Goal: Information Seeking & Learning: Learn about a topic

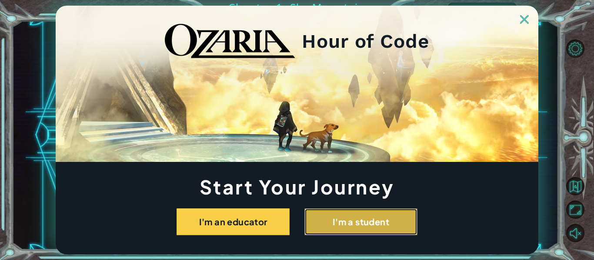
click at [350, 229] on button "I'm a student" at bounding box center [360, 222] width 113 height 27
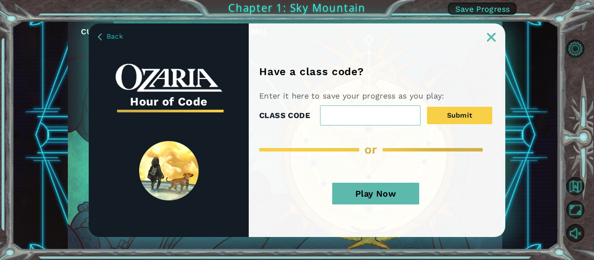
click at [359, 189] on button "Play Now" at bounding box center [375, 194] width 87 height 22
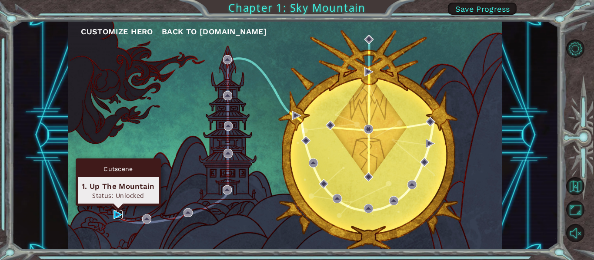
click at [116, 214] on img at bounding box center [117, 214] width 9 height 9
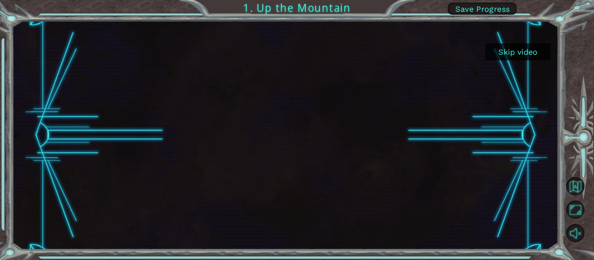
click at [514, 52] on button "Skip video" at bounding box center [517, 51] width 65 height 17
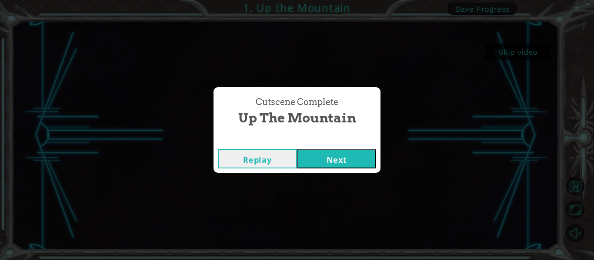
click at [331, 157] on button "Next" at bounding box center [336, 159] width 79 height 20
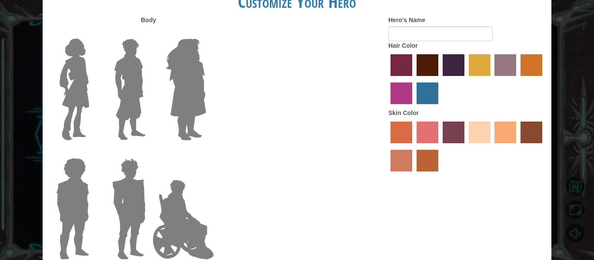
click at [397, 57] on label "paprika hair color" at bounding box center [401, 65] width 22 height 22
click at [387, 79] on input "paprika hair color" at bounding box center [387, 79] width 0 height 0
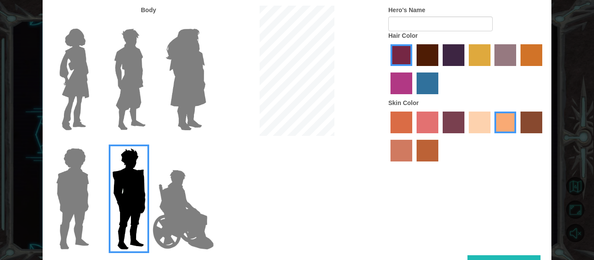
click at [173, 196] on img at bounding box center [183, 210] width 68 height 87
click at [206, 143] on input "Hero Jamie" at bounding box center [206, 143] width 0 height 0
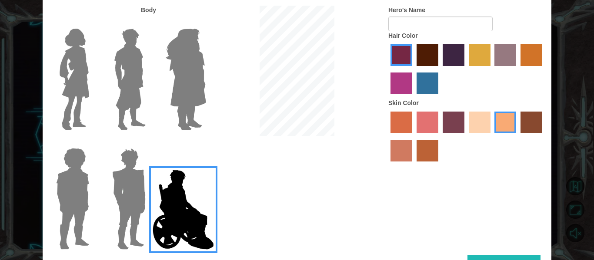
click at [84, 198] on img at bounding box center [73, 199] width 40 height 109
click at [93, 143] on input "Hero Steven" at bounding box center [93, 143] width 0 height 0
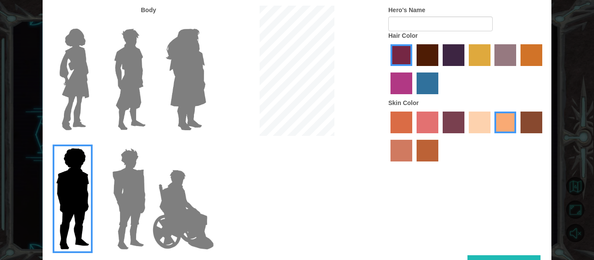
click at [114, 193] on img at bounding box center [129, 199] width 40 height 109
click at [149, 143] on input "Hero Garnet" at bounding box center [149, 143] width 0 height 0
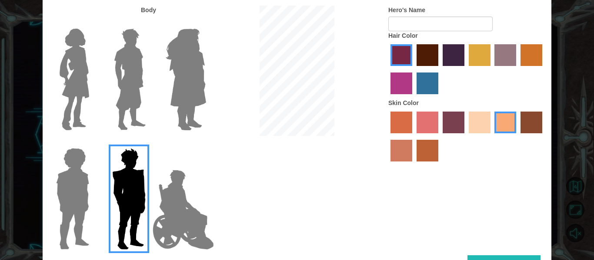
click at [134, 82] on img at bounding box center [129, 79] width 39 height 109
click at [149, 23] on input "Hero Lars" at bounding box center [149, 23] width 0 height 0
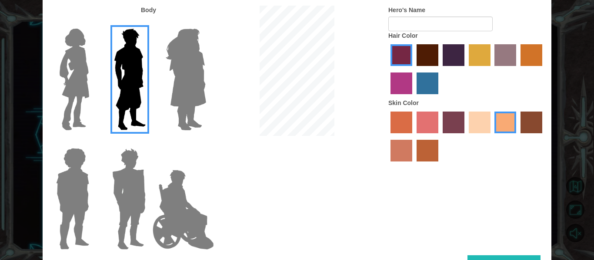
click at [68, 83] on img at bounding box center [74, 79] width 37 height 109
click at [93, 23] on input "Hero Connie" at bounding box center [93, 23] width 0 height 0
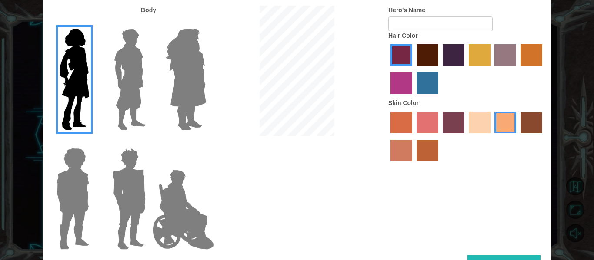
click at [189, 80] on img at bounding box center [185, 79] width 47 height 109
click at [206, 23] on input "Hero Amethyst" at bounding box center [206, 23] width 0 height 0
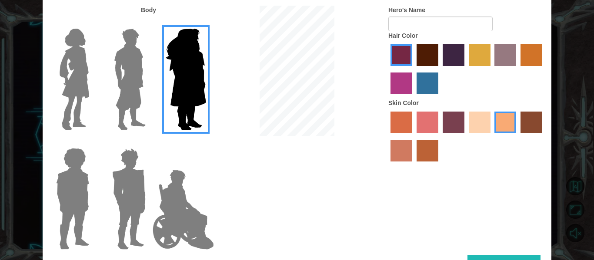
click at [130, 174] on img at bounding box center [129, 199] width 40 height 109
click at [149, 143] on input "Hero Garnet" at bounding box center [149, 143] width 0 height 0
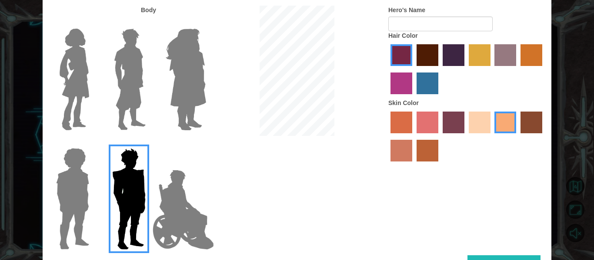
click at [427, 77] on label "lachmara hair color" at bounding box center [428, 84] width 22 height 22
click at [414, 97] on input "lachmara hair color" at bounding box center [414, 97] width 0 height 0
click at [432, 42] on div at bounding box center [466, 70] width 157 height 57
click at [477, 54] on label "tulip tree hair color" at bounding box center [480, 55] width 22 height 22
click at [466, 69] on input "tulip tree hair color" at bounding box center [466, 69] width 0 height 0
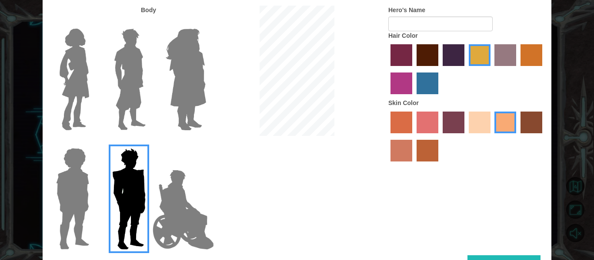
click at [469, 123] on label "sandy beach skin color" at bounding box center [480, 123] width 22 height 22
click at [466, 137] on input "sandy beach skin color" at bounding box center [466, 137] width 0 height 0
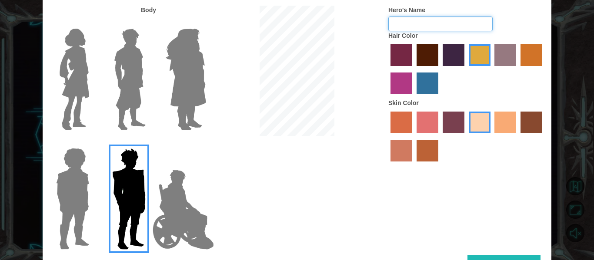
click at [400, 26] on input "Hero's Name" at bounding box center [440, 24] width 104 height 15
type input "fjufn"
click at [489, 258] on button "Done" at bounding box center [503, 266] width 73 height 20
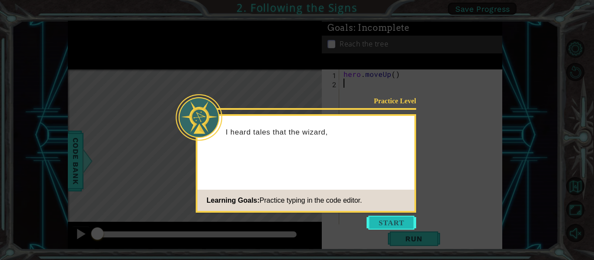
click at [393, 220] on button "Start" at bounding box center [392, 223] width 50 height 14
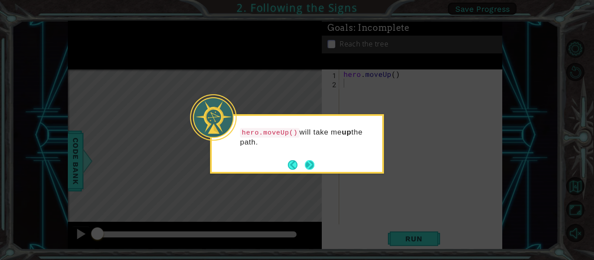
click at [307, 164] on button "Next" at bounding box center [310, 165] width 12 height 12
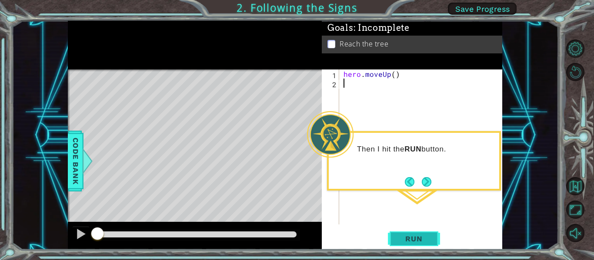
click at [399, 240] on span "Run" at bounding box center [414, 239] width 34 height 9
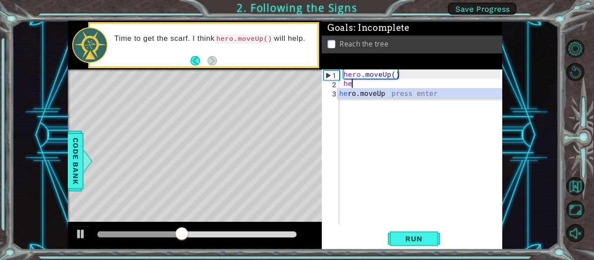
type textarea "her"
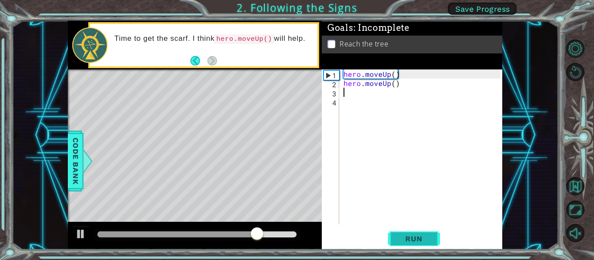
click at [415, 240] on span "Run" at bounding box center [414, 239] width 34 height 9
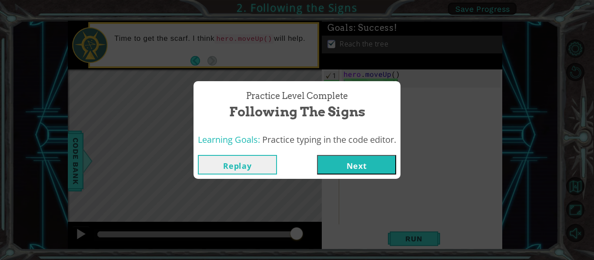
click at [333, 168] on button "Next" at bounding box center [356, 165] width 79 height 20
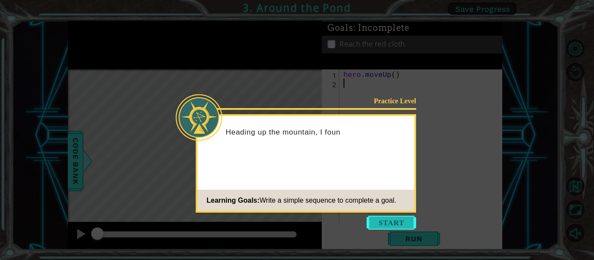
click at [384, 217] on button "Start" at bounding box center [392, 223] width 50 height 14
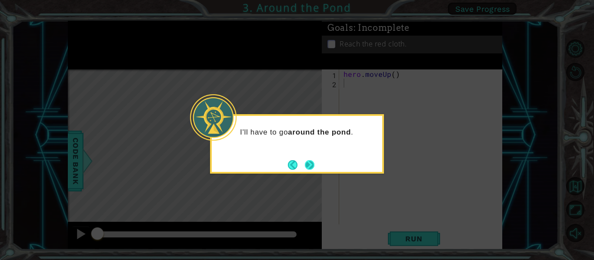
click at [307, 166] on button "Next" at bounding box center [310, 165] width 10 height 10
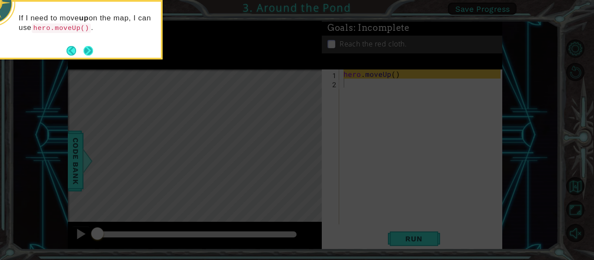
click at [87, 48] on button "Next" at bounding box center [88, 50] width 13 height 13
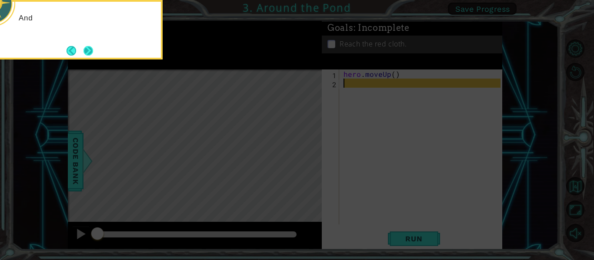
click at [87, 49] on button "Next" at bounding box center [88, 50] width 13 height 13
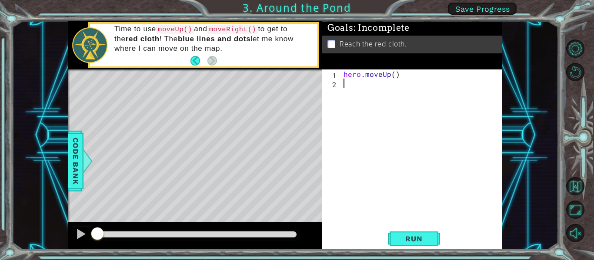
type textarea "h"
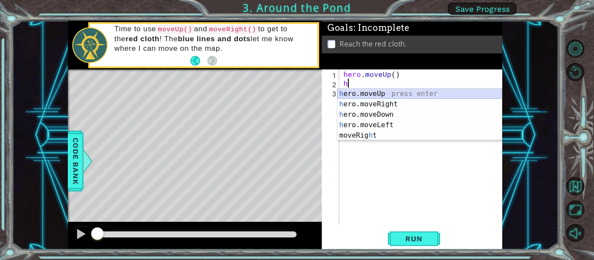
click at [367, 96] on div "h ero.moveUp press enter h ero.moveRight press enter h ero.moveDown press enter…" at bounding box center [419, 125] width 164 height 73
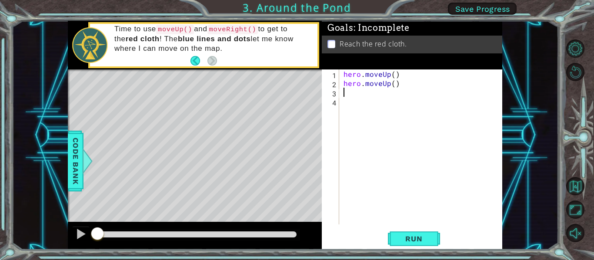
type textarea "h"
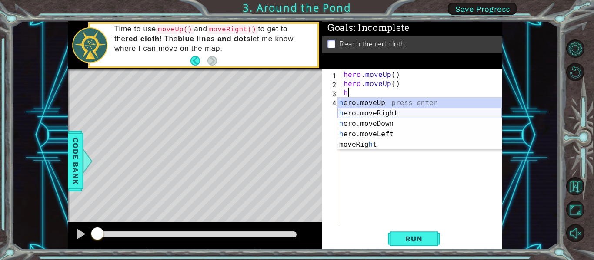
click at [370, 114] on div "h ero.moveUp press enter h ero.moveRight press enter h ero.moveDown press enter…" at bounding box center [419, 134] width 164 height 73
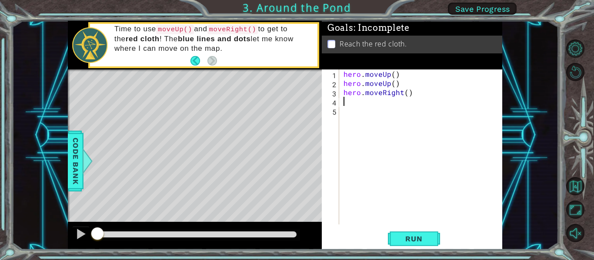
type textarea "h"
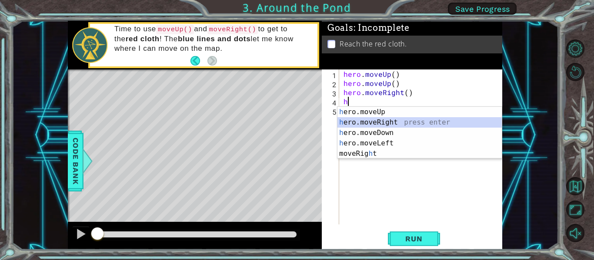
click at [372, 118] on div "h ero.moveUp press enter h ero.moveRight press enter h ero.moveDown press enter…" at bounding box center [419, 143] width 164 height 73
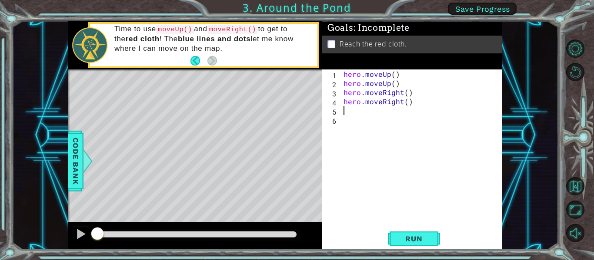
type textarea "h"
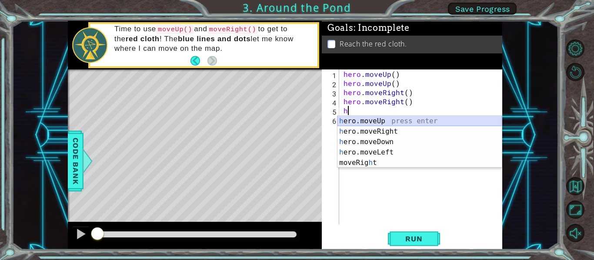
click at [374, 121] on div "h ero.moveUp press enter h ero.moveRight press enter h ero.moveDown press enter…" at bounding box center [419, 152] width 164 height 73
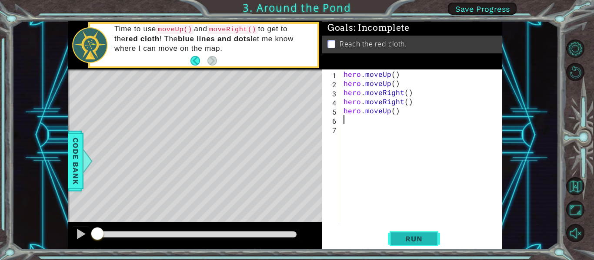
click at [402, 241] on span "Run" at bounding box center [414, 239] width 34 height 9
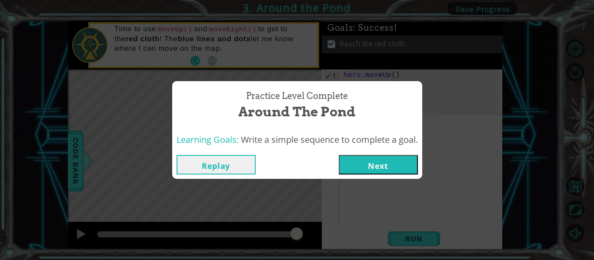
click at [375, 170] on button "Next" at bounding box center [378, 165] width 79 height 20
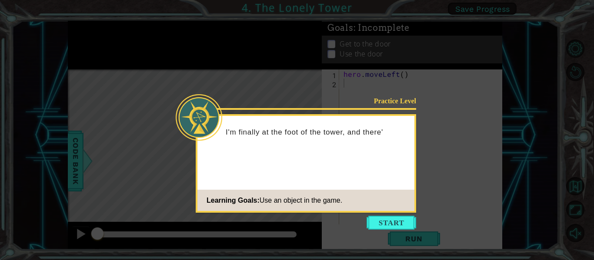
click at [378, 214] on icon at bounding box center [297, 130] width 594 height 260
click at [378, 222] on button "Start" at bounding box center [392, 223] width 50 height 14
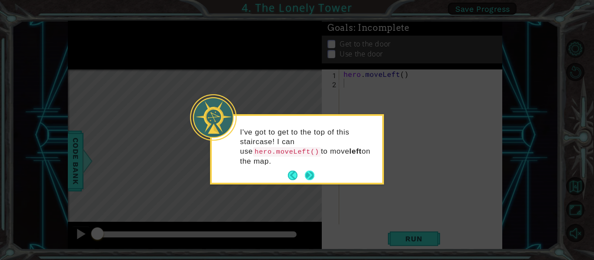
click at [309, 174] on button "Next" at bounding box center [309, 175] width 10 height 10
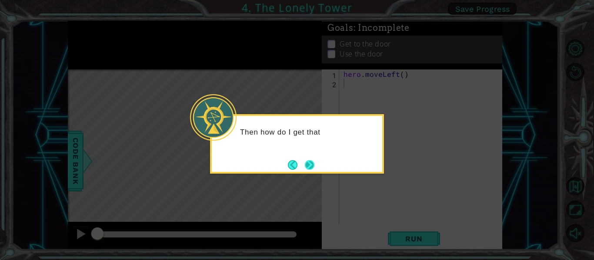
click at [312, 160] on button "Next" at bounding box center [310, 165] width 10 height 10
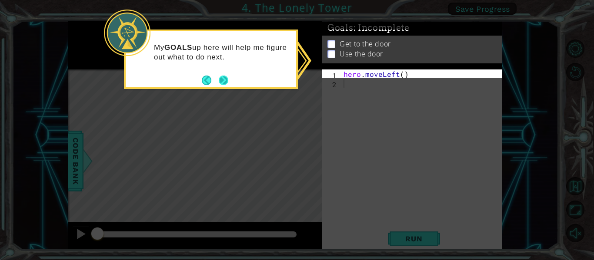
click at [227, 78] on button "Next" at bounding box center [223, 79] width 13 height 13
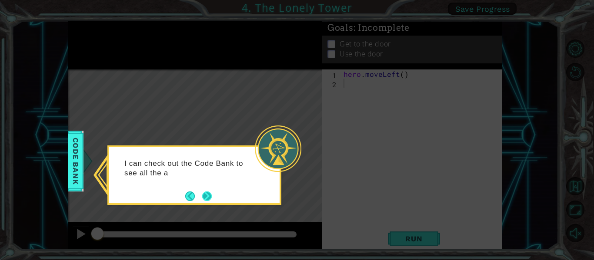
click at [206, 198] on button "Next" at bounding box center [206, 196] width 13 height 13
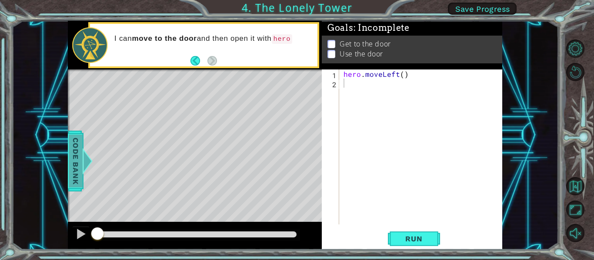
click at [73, 163] on span "Code Bank" at bounding box center [80, 161] width 14 height 53
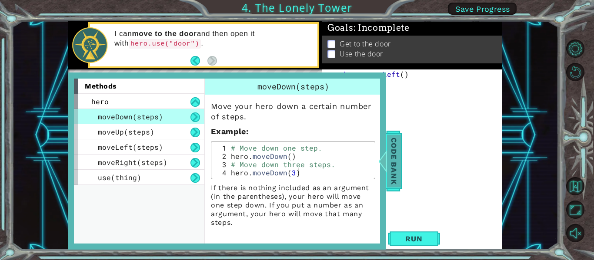
click at [392, 186] on span "Code Bank" at bounding box center [385, 161] width 14 height 53
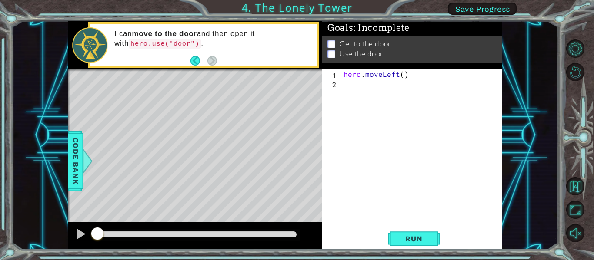
click at [348, 85] on div "hero . moveLeft ( )" at bounding box center [423, 156] width 163 height 173
type textarea "h"
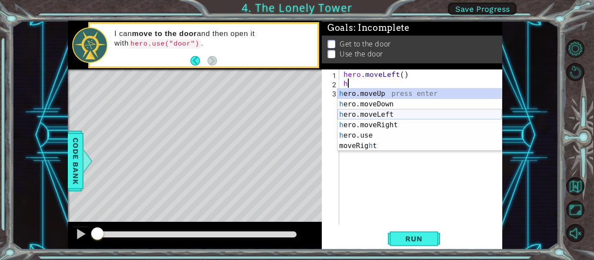
click at [348, 118] on div "h ero.moveUp press enter h ero.moveDown press enter h ero.moveLeft press enter …" at bounding box center [419, 130] width 164 height 83
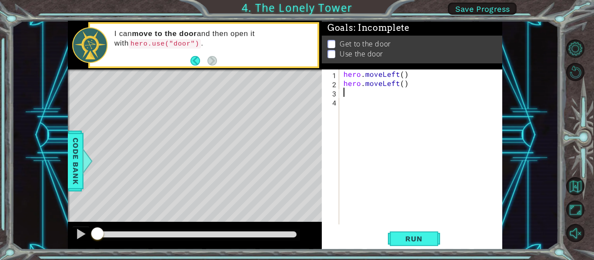
type textarea "h"
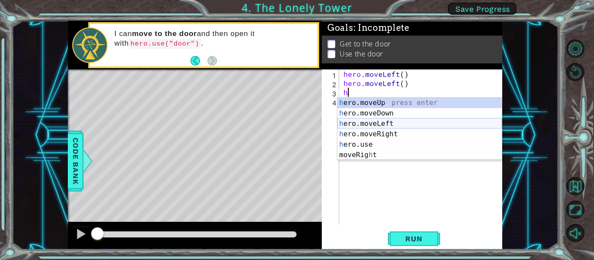
click at [351, 123] on div "h ero.moveUp press enter h ero.moveDown press enter h ero.moveLeft press enter …" at bounding box center [419, 139] width 164 height 83
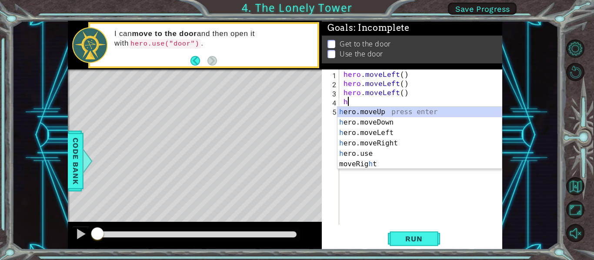
click at [394, 96] on div "hero . moveLeft ( ) hero . moveLeft ( ) hero . moveLeft ( ) h" at bounding box center [423, 156] width 163 height 173
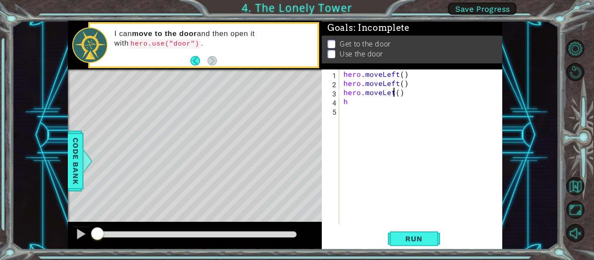
click at [394, 92] on div "hero . moveLeft ( ) hero . moveLeft ( ) hero . moveLet ( ) h" at bounding box center [423, 156] width 163 height 173
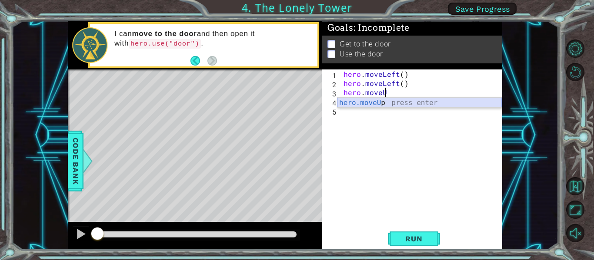
type textarea "hero.move"
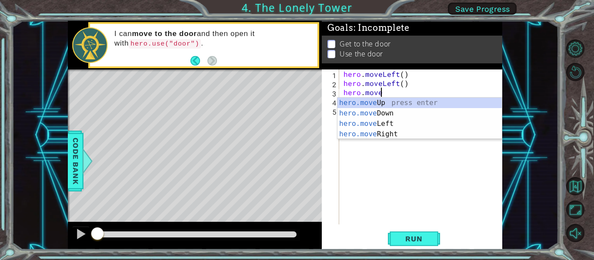
scroll to position [0, 2]
click at [380, 103] on div "hero.move Up press enter hero.move Down press enter hero.move Left press enter …" at bounding box center [419, 129] width 164 height 63
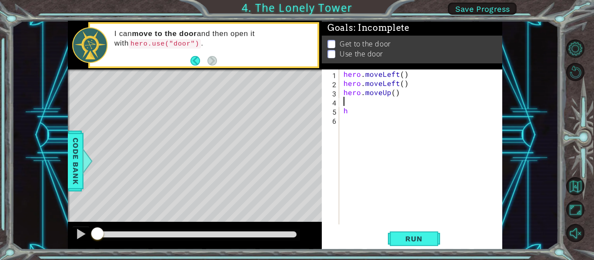
type textarea "h"
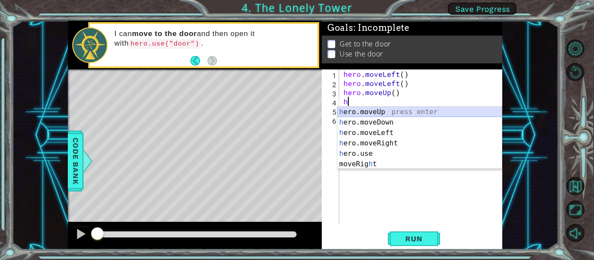
click at [348, 112] on div "h ero.moveUp press enter h ero.moveDown press enter h ero.moveLeft press enter …" at bounding box center [419, 148] width 164 height 83
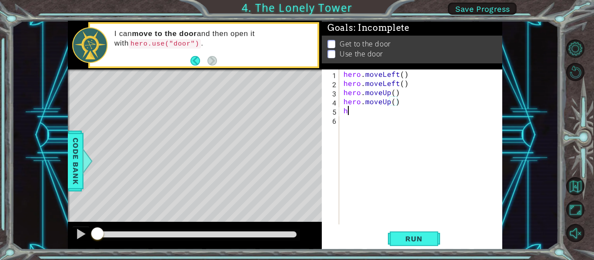
click at [349, 113] on div "hero . moveLeft ( ) hero . moveLeft ( ) hero . moveUp ( ) hero . moveUp ( ) h" at bounding box center [423, 156] width 163 height 173
type textarea "he"
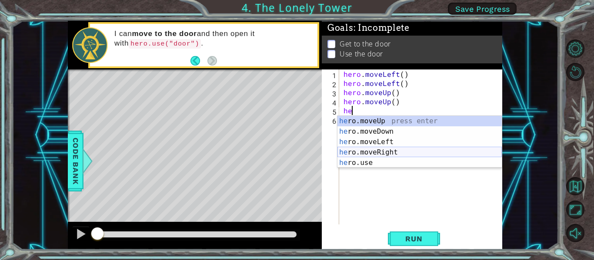
click at [353, 151] on div "he ro.moveUp press enter he ro.moveDown press enter he ro.moveLeft press enter …" at bounding box center [419, 152] width 164 height 73
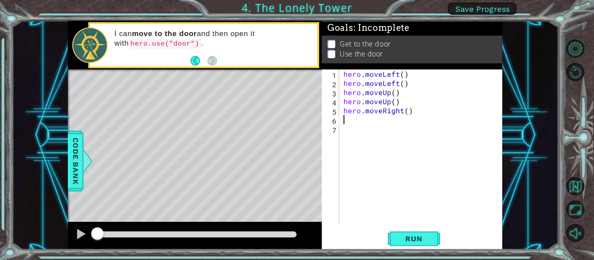
type textarea "h"
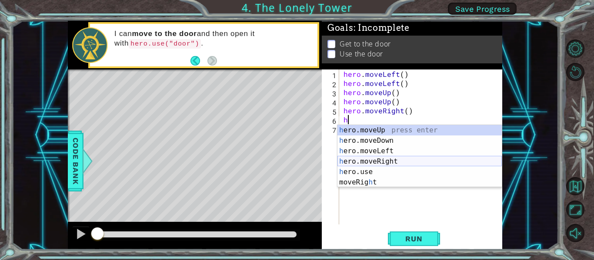
click at [356, 159] on div "h ero.moveUp press enter h ero.moveDown press enter h ero.moveLeft press enter …" at bounding box center [419, 166] width 164 height 83
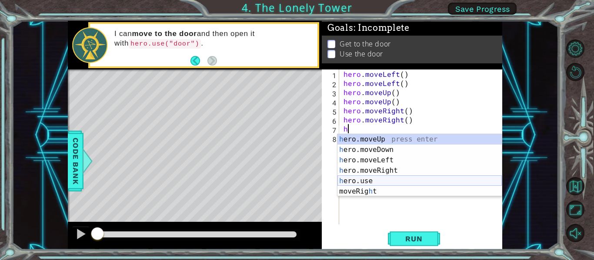
click at [353, 177] on div "h ero.moveUp press enter h ero.moveDown press enter h ero.moveLeft press enter …" at bounding box center [419, 175] width 164 height 83
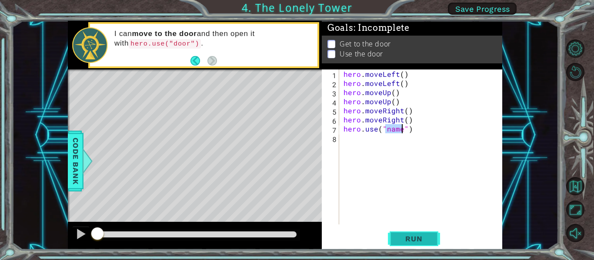
click at [413, 242] on span "Run" at bounding box center [414, 239] width 34 height 9
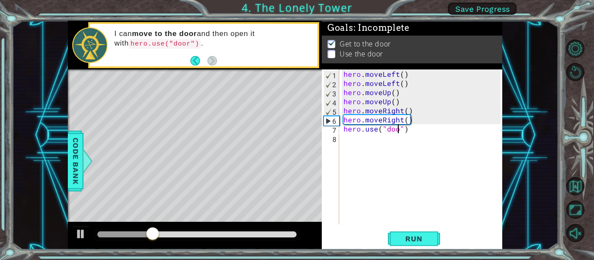
type textarea "hero.use("door")"
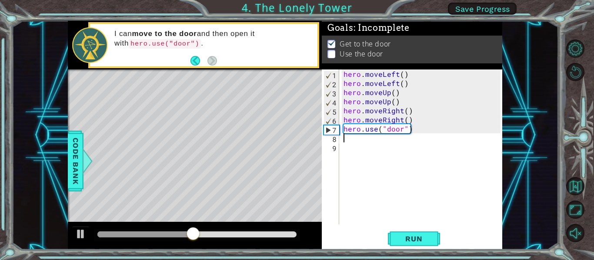
click at [237, 99] on div "Level Map" at bounding box center [269, 198] width 402 height 256
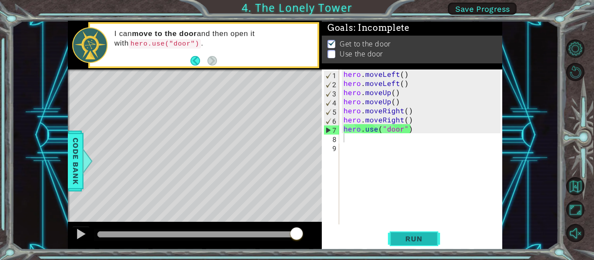
click at [406, 241] on span "Run" at bounding box center [414, 239] width 34 height 9
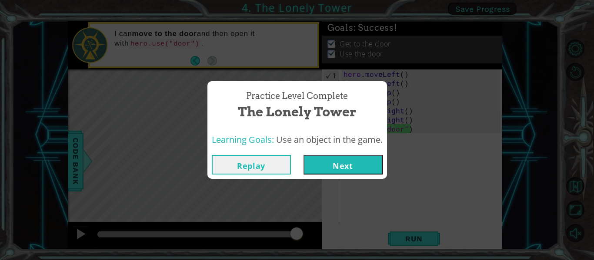
click at [355, 161] on button "Next" at bounding box center [342, 165] width 79 height 20
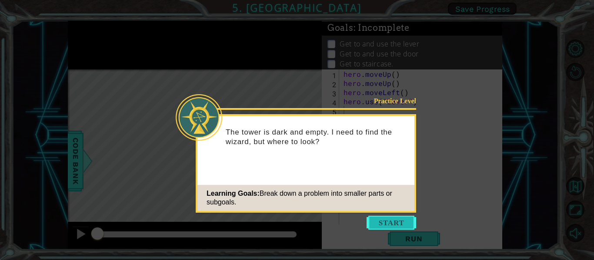
click at [388, 222] on button "Start" at bounding box center [392, 223] width 50 height 14
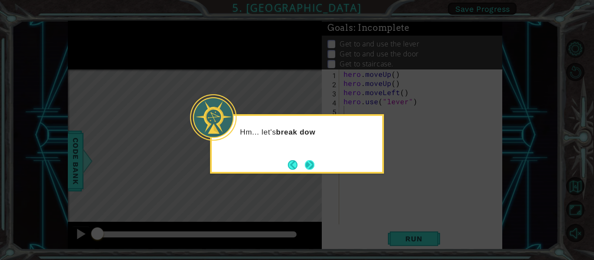
click at [316, 167] on button "Next" at bounding box center [310, 165] width 12 height 12
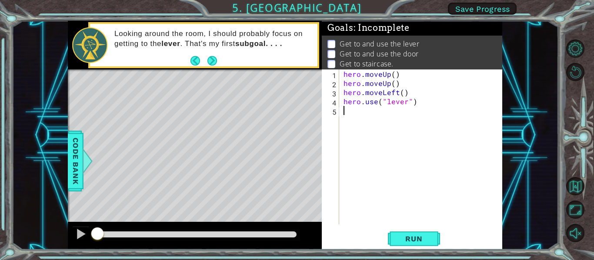
type textarea "h"
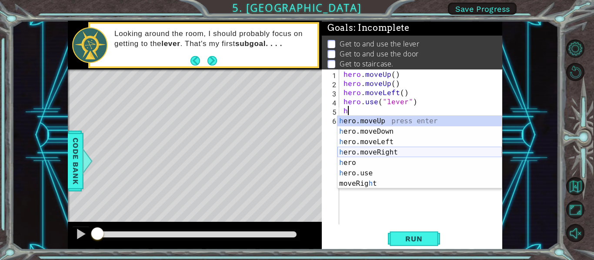
click at [366, 149] on div "h ero.moveUp press enter h ero.moveDown press enter h ero.moveLeft press enter …" at bounding box center [419, 163] width 164 height 94
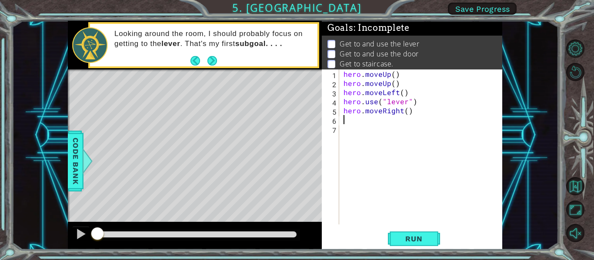
type textarea "h"
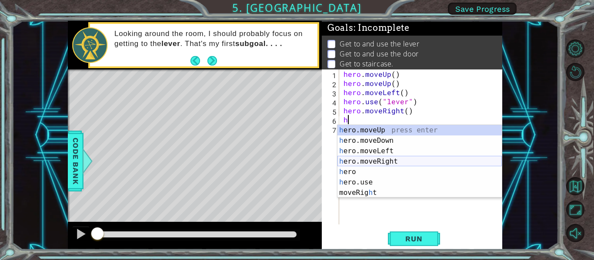
click at [380, 160] on div "h ero.moveUp press enter h ero.moveDown press enter h ero.moveLeft press enter …" at bounding box center [419, 172] width 164 height 94
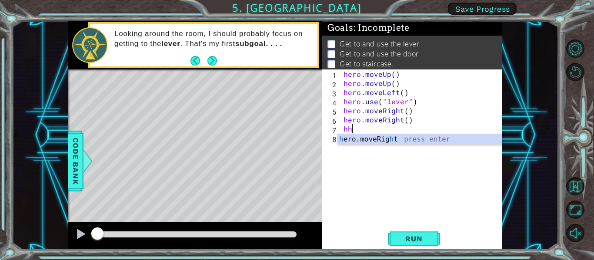
type textarea "h"
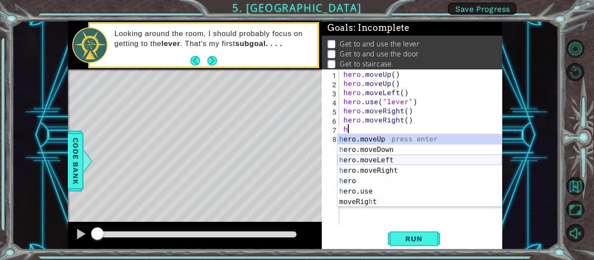
click at [364, 166] on div "h ero.moveUp press enter h ero.moveDown press enter h ero.moveLeft press enter …" at bounding box center [419, 181] width 164 height 94
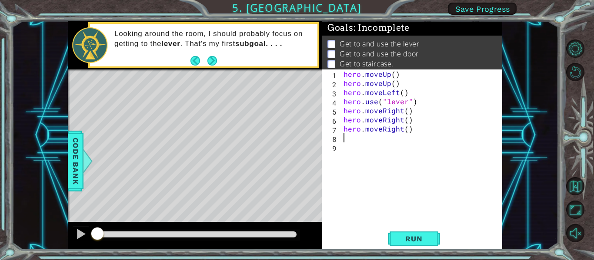
click at [344, 140] on div "hero . moveUp ( ) hero . moveUp ( ) hero . moveLeft ( ) hero . use ( "lever" ) …" at bounding box center [423, 156] width 163 height 173
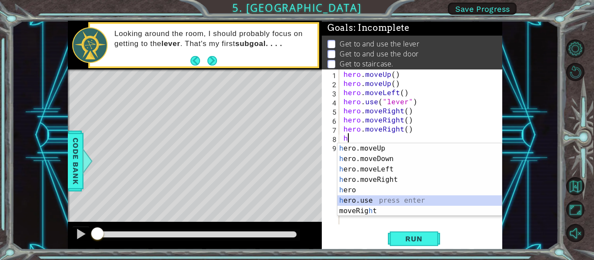
click at [342, 198] on div "h ero.moveUp press enter h ero.moveDown press enter h ero.moveLeft press enter …" at bounding box center [419, 190] width 164 height 94
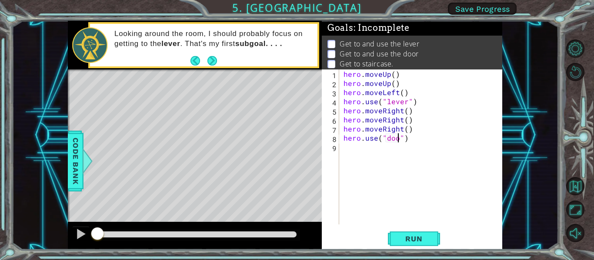
scroll to position [0, 4]
type textarea "hero.use("door")"
click at [399, 237] on span "Run" at bounding box center [414, 239] width 34 height 9
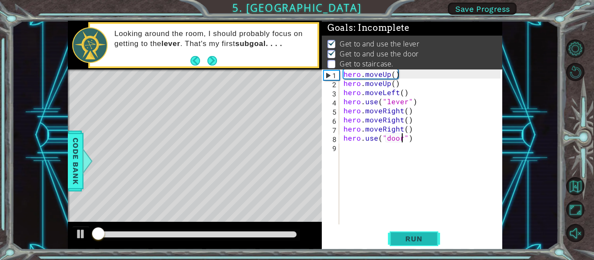
scroll to position [2, 0]
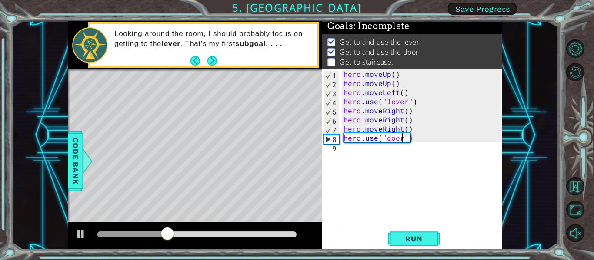
click at [344, 149] on div "hero . moveUp ( ) hero . moveUp ( ) hero . moveLeft ( ) hero . use ( "lever" ) …" at bounding box center [423, 156] width 163 height 173
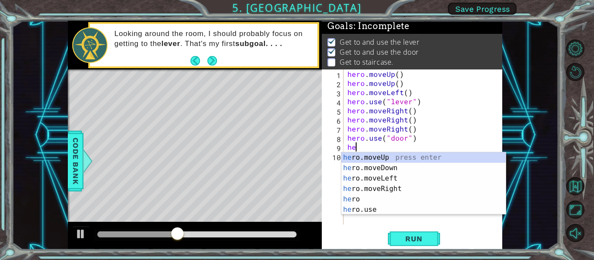
scroll to position [0, 0]
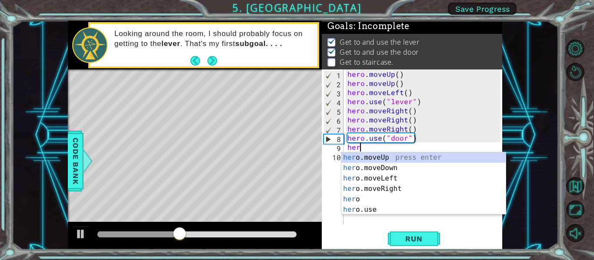
type textarea "hero"
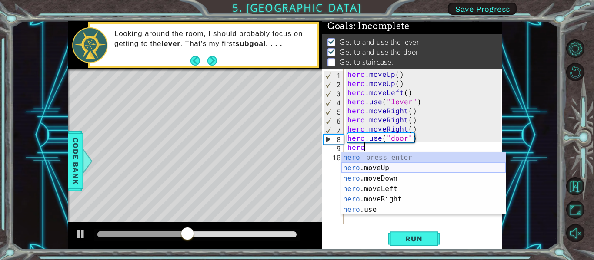
click at [346, 168] on div "hero press enter hero .moveUp press enter hero .moveDown press enter hero .move…" at bounding box center [423, 194] width 164 height 83
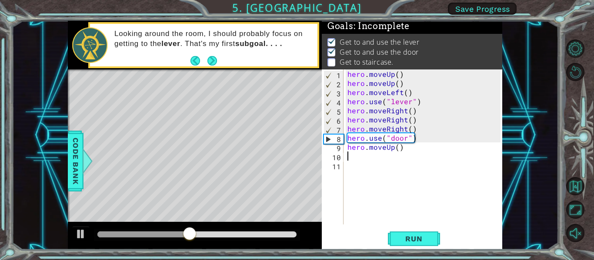
scroll to position [0, 0]
type textarea "h"
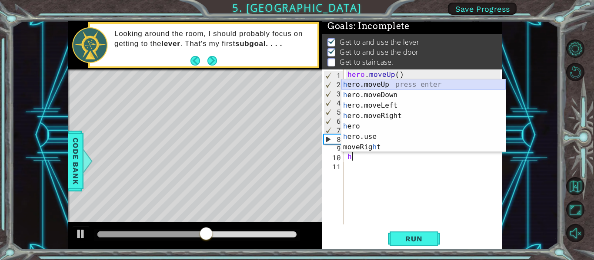
click at [360, 83] on div "h ero.moveUp press enter h ero.moveDown press enter h ero.moveLeft press enter …" at bounding box center [423, 127] width 164 height 94
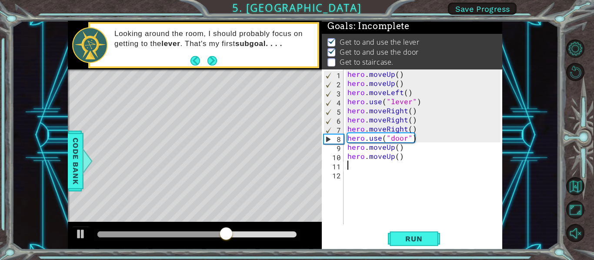
type textarea "h"
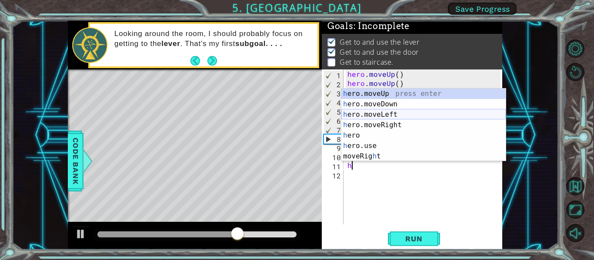
click at [367, 113] on div "h ero.moveUp press enter h ero.moveDown press enter h ero.moveLeft press enter …" at bounding box center [423, 136] width 164 height 94
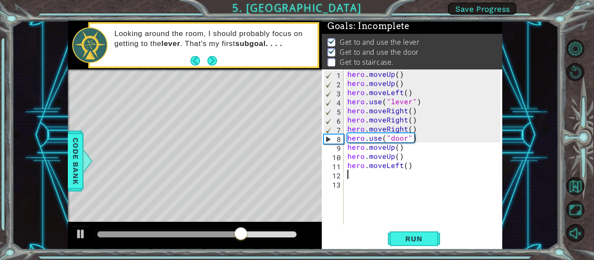
type textarea "h"
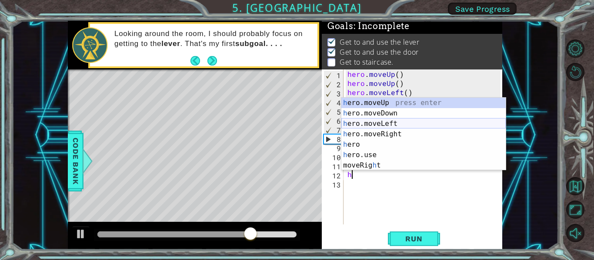
click at [368, 121] on div "h ero.moveUp press enter h ero.moveDown press enter h ero.moveLeft press enter …" at bounding box center [423, 145] width 164 height 94
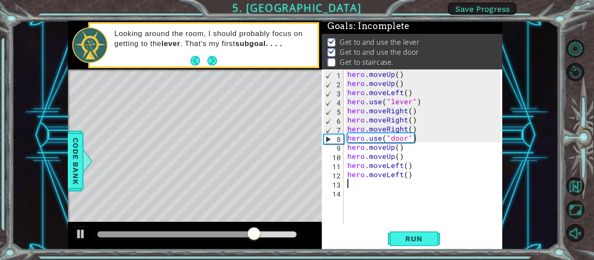
type textarea "h"
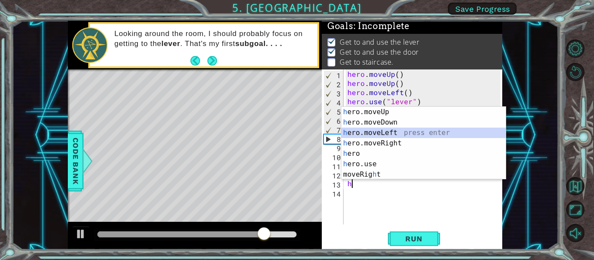
click at [372, 132] on div "h ero.moveUp press enter h ero.moveDown press enter h ero.moveLeft press enter …" at bounding box center [423, 154] width 164 height 94
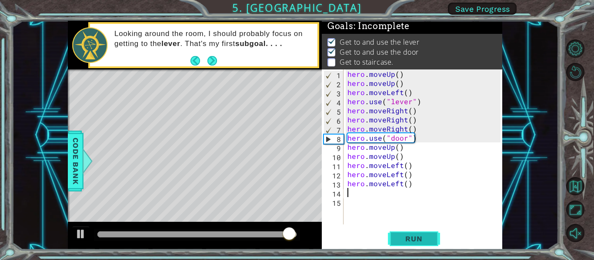
click at [391, 239] on button "Run" at bounding box center [414, 239] width 52 height 18
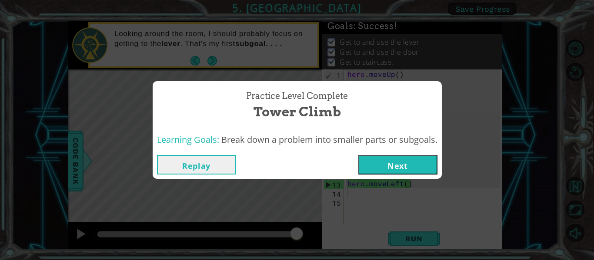
click at [374, 156] on button "Next" at bounding box center [397, 165] width 79 height 20
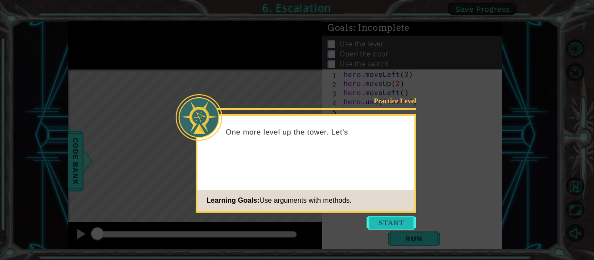
click at [381, 221] on button "Start" at bounding box center [392, 223] width 50 height 14
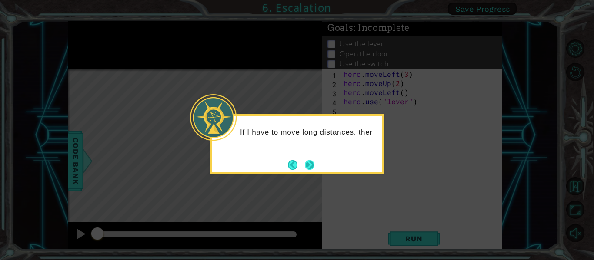
click at [311, 167] on button "Next" at bounding box center [310, 165] width 14 height 14
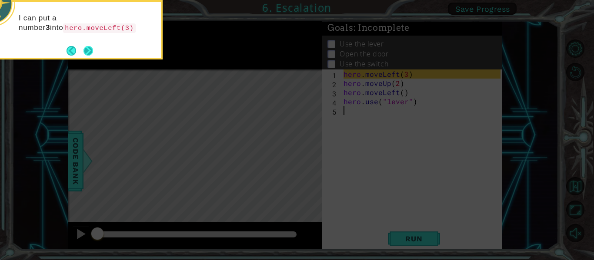
click at [88, 47] on button "Next" at bounding box center [89, 51] width 12 height 12
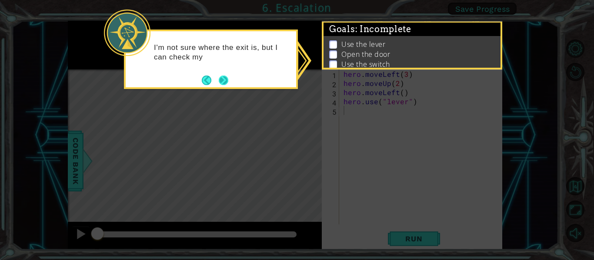
click at [224, 82] on button "Next" at bounding box center [223, 80] width 10 height 10
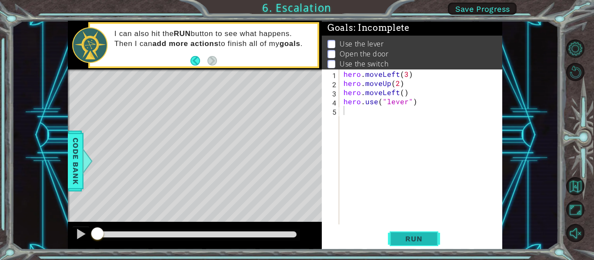
click at [408, 244] on button "Run" at bounding box center [414, 239] width 52 height 18
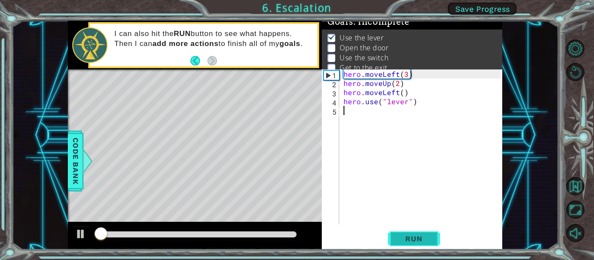
scroll to position [7, 0]
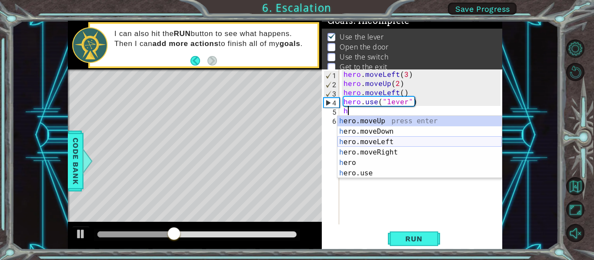
click at [412, 140] on div "h ero.moveUp press enter h ero.moveDown press enter h ero.moveLeft press enter …" at bounding box center [419, 157] width 164 height 83
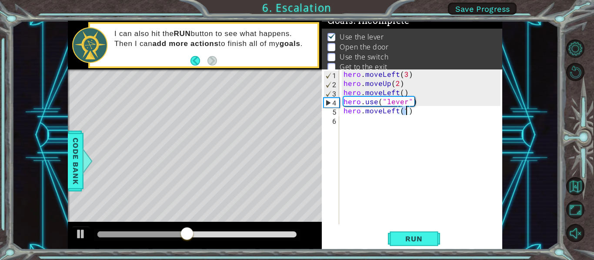
scroll to position [0, 4]
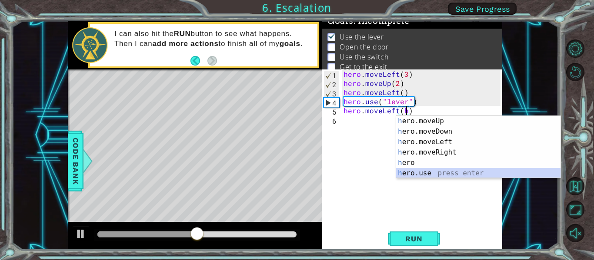
click at [417, 173] on div "h ero.moveUp press enter h ero.moveDown press enter h ero.moveLeft press enter …" at bounding box center [478, 157] width 164 height 83
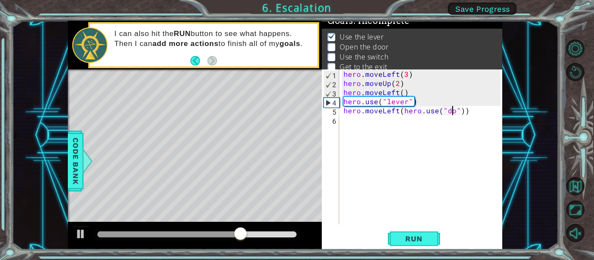
scroll to position [0, 7]
type textarea "hero.moveLeft(hero.use("door"))"
click at [365, 132] on div "hero . moveLeft ( 3 ) hero . moveUp ( 2 ) hero . moveLeft ( ) hero . use ( "lev…" at bounding box center [423, 156] width 163 height 173
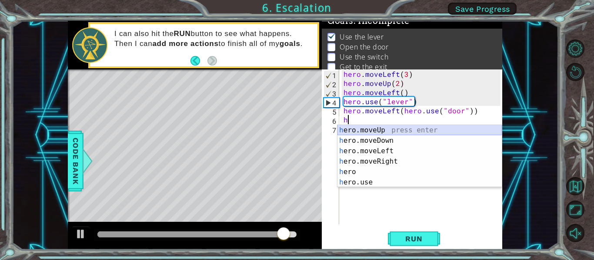
click at [363, 133] on div "h ero.moveUp press enter h ero.moveDown press enter h ero.moveLeft press enter …" at bounding box center [419, 166] width 164 height 83
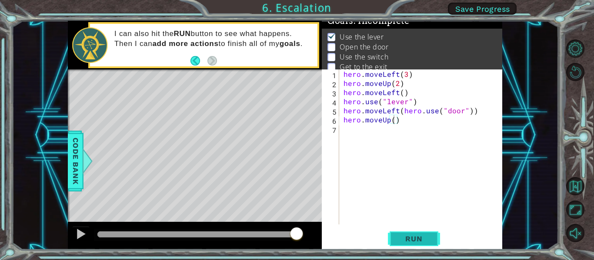
click at [420, 235] on span "Run" at bounding box center [414, 239] width 34 height 9
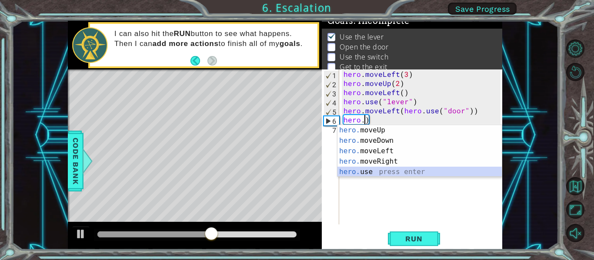
click at [374, 170] on div "hero. moveUp press enter hero. moveDown press enter hero. moveLeft press enter …" at bounding box center [419, 161] width 164 height 73
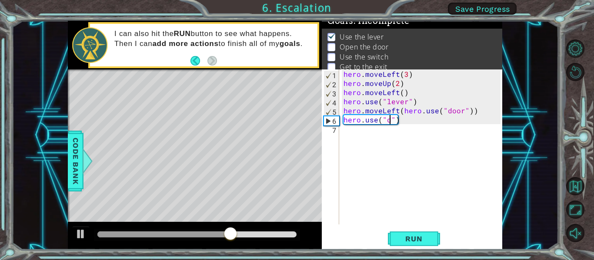
type textarea "hero.use("door")"
click at [374, 127] on div "hero . moveLeft ( 3 ) hero . moveUp ( 2 ) hero . moveLeft ( ) hero . use ( "lev…" at bounding box center [423, 156] width 163 height 173
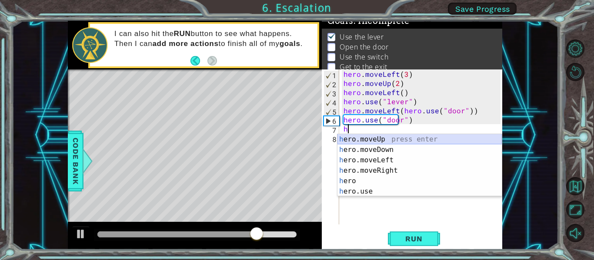
click at [378, 140] on div "h ero.moveUp press enter h ero.moveDown press enter h ero.moveLeft press enter …" at bounding box center [419, 175] width 164 height 83
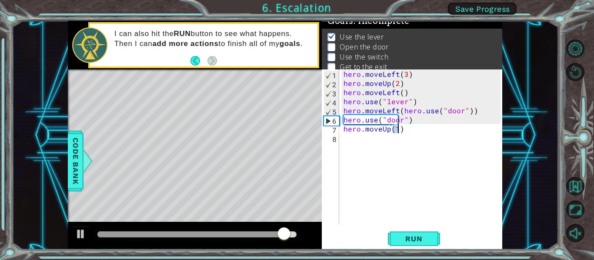
type textarea "hero.moveUp()"
click at [365, 139] on div "hero . moveLeft ( 3 ) hero . moveUp ( 2 ) hero . moveLeft ( ) hero . use ( "lev…" at bounding box center [423, 156] width 163 height 173
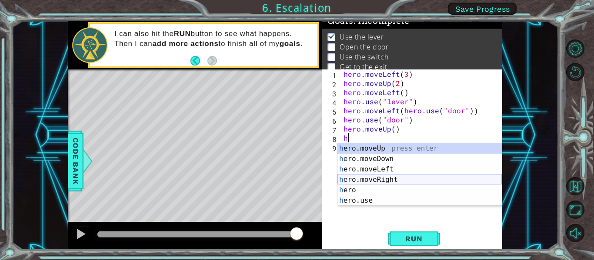
click at [375, 178] on div "h ero.moveUp press enter h ero.moveDown press enter h ero.moveLeft press enter …" at bounding box center [419, 184] width 164 height 83
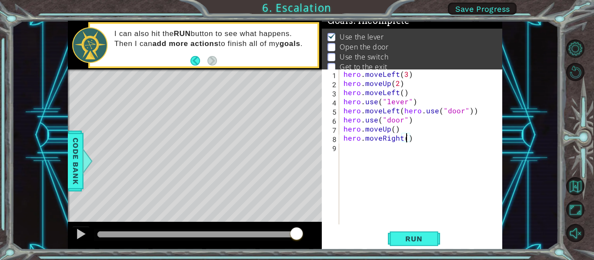
type textarea "hero.moveRight(2)"
click at [355, 145] on div "hero . moveLeft ( 3 ) hero . moveUp ( 2 ) hero . moveLeft ( ) hero . use ( "lev…" at bounding box center [423, 156] width 163 height 173
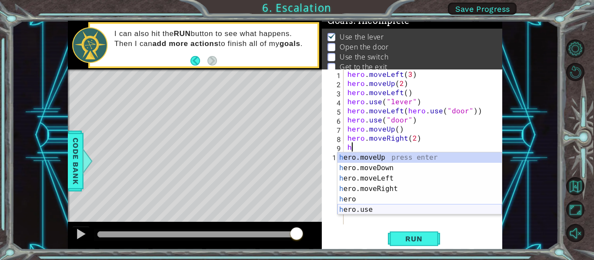
click at [365, 209] on div "h ero.moveUp press enter h ero.moveDown press enter h ero.moveLeft press enter …" at bounding box center [419, 194] width 164 height 83
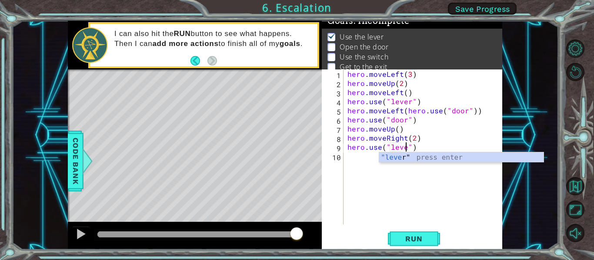
scroll to position [0, 4]
type textarea "hero.use("lever")"
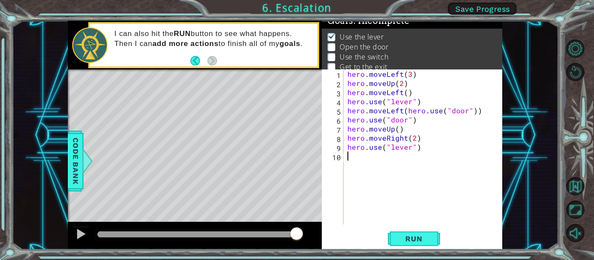
click at [352, 156] on div "hero . moveLeft ( 3 ) hero . moveUp ( 2 ) hero . moveLeft ( ) hero . use ( "lev…" at bounding box center [425, 156] width 159 height 173
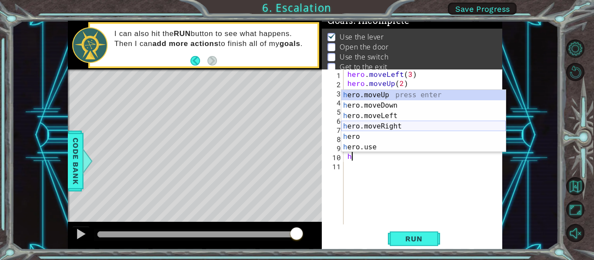
click at [359, 125] on div "h ero.moveUp press enter h ero.moveDown press enter h ero.moveLeft press enter …" at bounding box center [423, 131] width 164 height 83
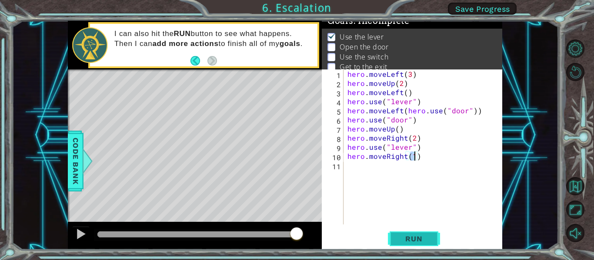
click at [408, 238] on span "Run" at bounding box center [414, 239] width 34 height 9
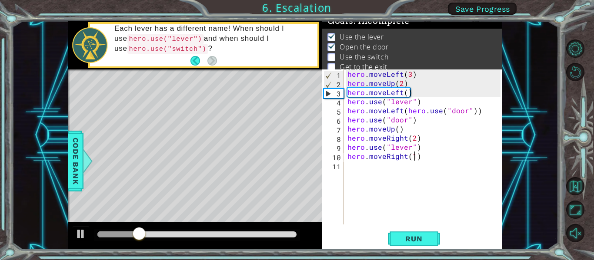
click at [407, 147] on div "hero . moveLeft ( 3 ) hero . moveUp ( 2 ) hero . moveLeft ( ) hero . use ( "lev…" at bounding box center [425, 156] width 159 height 173
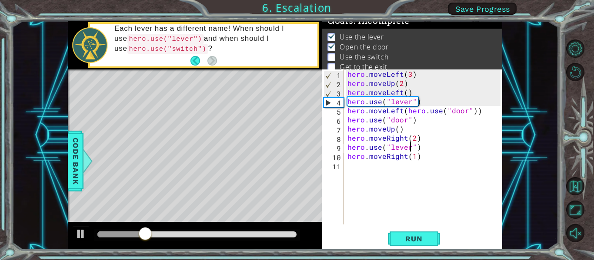
click at [410, 147] on div "hero . moveLeft ( 3 ) hero . moveUp ( 2 ) hero . moveLeft ( ) hero . use ( "lev…" at bounding box center [425, 156] width 159 height 173
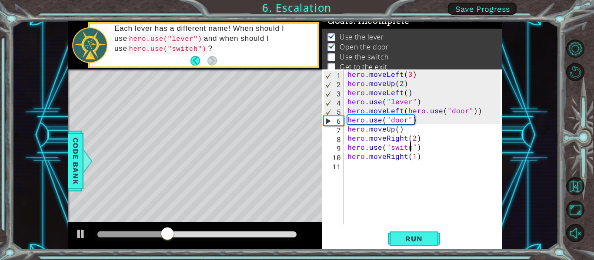
type textarea "hero.use("switch")"
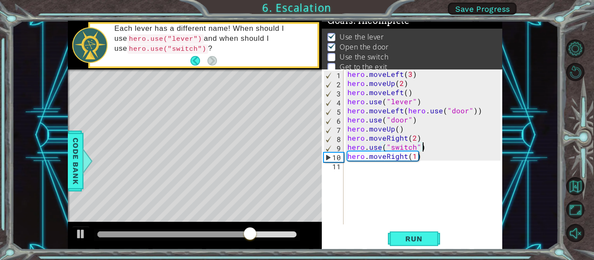
click at [398, 129] on div "hero . moveLeft ( 3 ) hero . moveUp ( 2 ) hero . moveLeft ( ) hero . use ( "lev…" at bounding box center [425, 156] width 159 height 173
type textarea "hero.moveUp(2)"
click at [404, 235] on span "Run" at bounding box center [414, 239] width 34 height 9
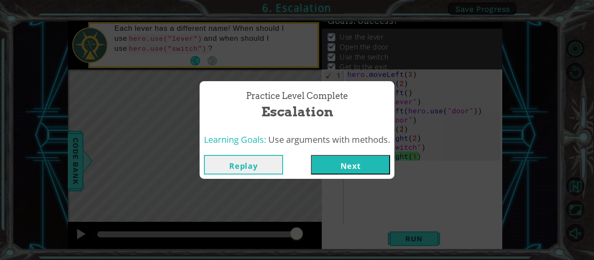
click at [351, 170] on button "Next" at bounding box center [350, 165] width 79 height 20
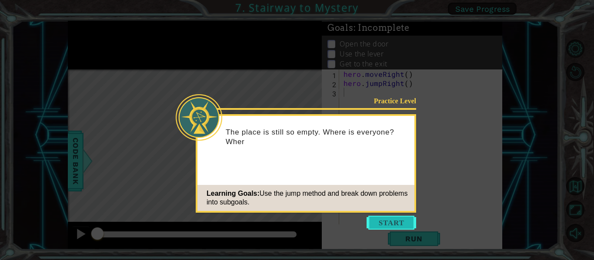
click at [383, 219] on button "Start" at bounding box center [392, 223] width 50 height 14
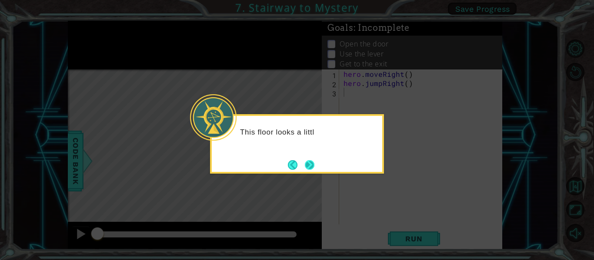
click at [308, 169] on button "Next" at bounding box center [310, 165] width 16 height 16
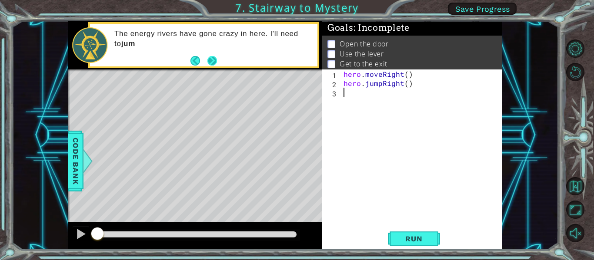
click at [207, 56] on button "Next" at bounding box center [212, 61] width 16 height 16
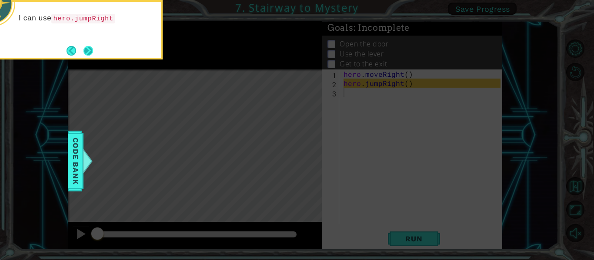
click at [83, 52] on button "Next" at bounding box center [88, 51] width 10 height 10
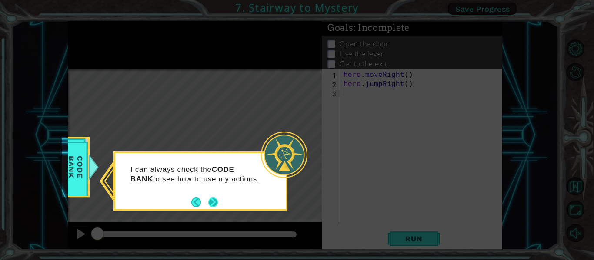
click at [212, 203] on button "Next" at bounding box center [213, 203] width 12 height 12
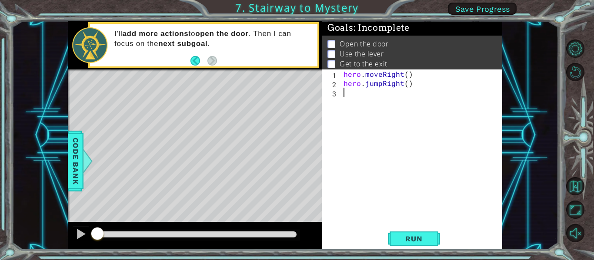
type textarea "h"
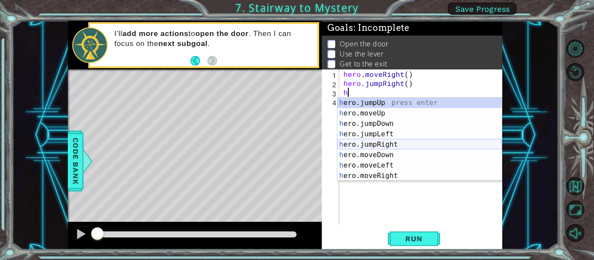
click at [344, 143] on div "h ero.jumpUp press enter h ero.moveUp press enter h ero.jumpDown press enter h …" at bounding box center [419, 150] width 164 height 104
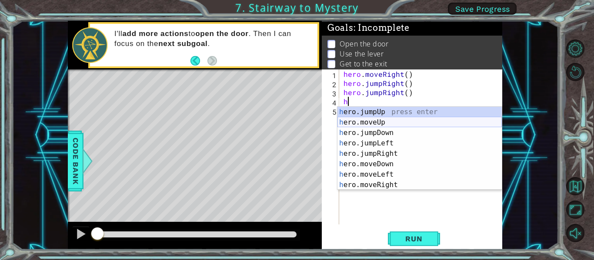
click at [349, 124] on div "h ero.jumpUp press enter h ero.moveUp press enter h ero.jumpDown press enter h …" at bounding box center [419, 159] width 164 height 104
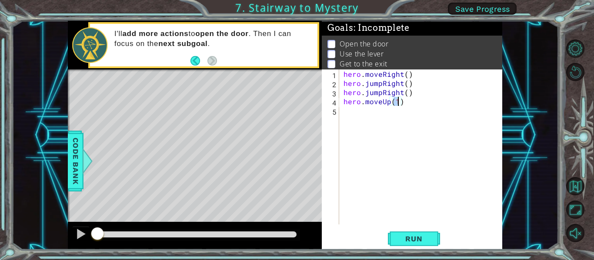
scroll to position [0, 3]
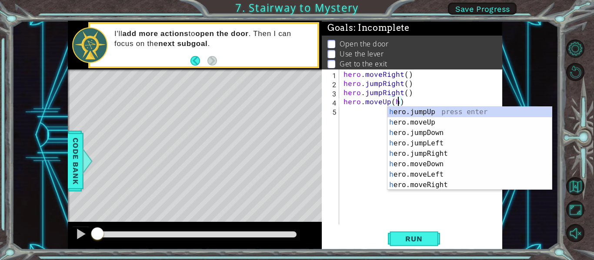
type textarea "hero.moveUp()"
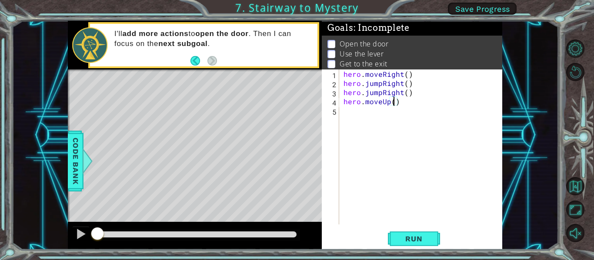
click at [348, 113] on div "hero . moveRight ( ) hero . jumpRight ( ) hero . jumpRight ( ) hero . moveUp ( )" at bounding box center [423, 156] width 163 height 173
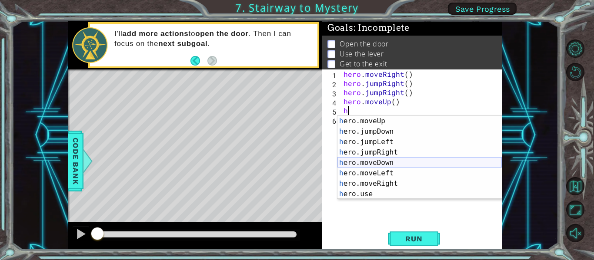
scroll to position [10, 0]
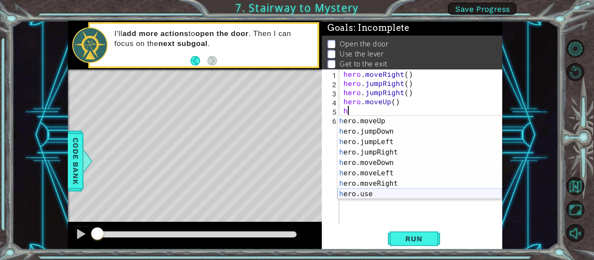
click at [357, 191] on div "h ero.moveUp press enter h ero.jumpDown press enter h ero.jumpLeft press enter …" at bounding box center [419, 168] width 164 height 104
type textarea "hero.use("name")"
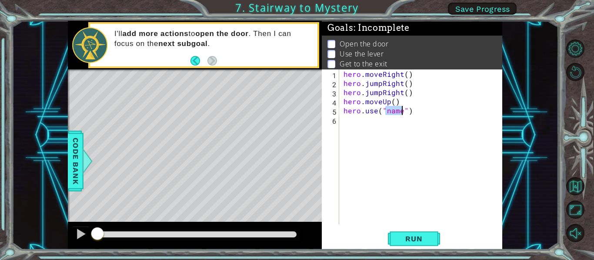
click at [347, 117] on div "hero . moveRight ( ) hero . jumpRight ( ) hero . jumpRight ( ) hero . moveUp ( …" at bounding box center [423, 156] width 163 height 173
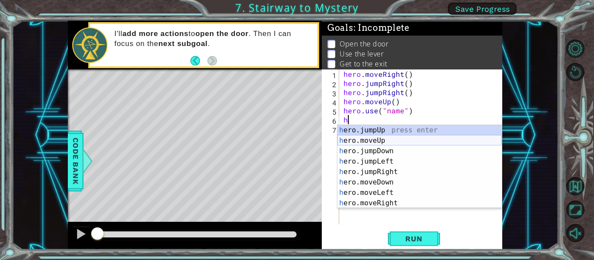
click at [367, 137] on div "h ero.jumpUp press enter h ero.moveUp press enter h ero.jumpDown press enter h …" at bounding box center [419, 177] width 164 height 104
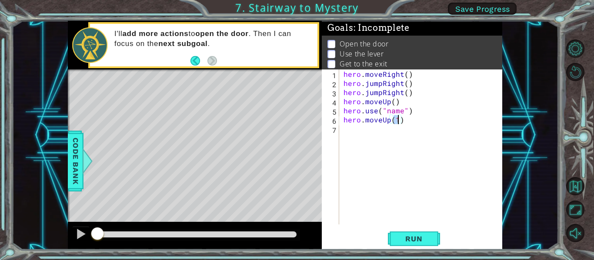
type textarea "hero.moveUp()"
click at [362, 134] on div "hero . moveRight ( ) hero . jumpRight ( ) hero . jumpRight ( ) hero . moveUp ( …" at bounding box center [423, 156] width 163 height 173
type textarea "h"
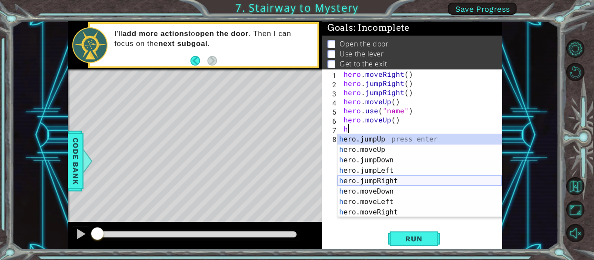
click at [355, 179] on div "h ero.jumpUp press enter h ero.moveUp press enter h ero.jumpDown press enter h …" at bounding box center [419, 186] width 164 height 104
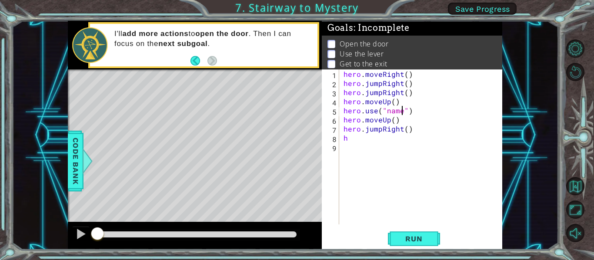
click at [404, 111] on div "hero . moveRight ( ) hero . jumpRight ( ) hero . jumpRight ( ) hero . moveUp ( …" at bounding box center [423, 156] width 163 height 173
type textarea "hero.use("door")"
click at [383, 144] on div "hero . moveRight ( ) hero . jumpRight ( ) hero . jumpRight ( ) hero . moveUp ( …" at bounding box center [423, 156] width 163 height 173
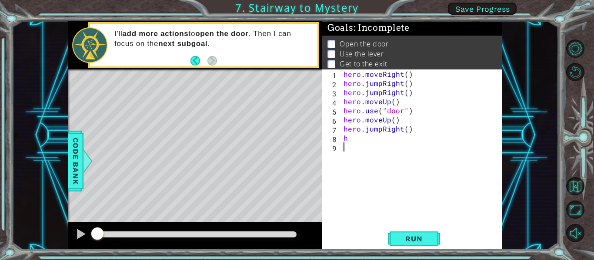
click at [378, 141] on div "hero . moveRight ( ) hero . jumpRight ( ) hero . jumpRight ( ) hero . moveUp ( …" at bounding box center [423, 156] width 163 height 173
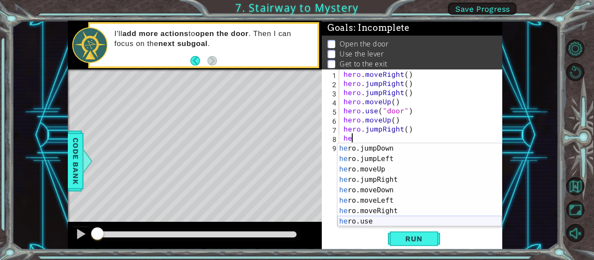
scroll to position [10, 0]
click at [378, 217] on div "he ro.jumpDown press enter he ro.jumpLeft press enter he ro.moveUp press enter …" at bounding box center [419, 195] width 164 height 104
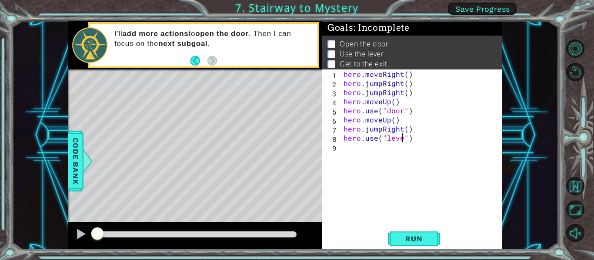
scroll to position [0, 4]
click at [403, 232] on button "Run" at bounding box center [414, 239] width 52 height 18
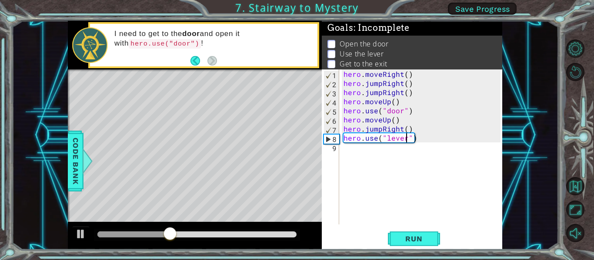
click at [402, 129] on div "hero . moveRight ( ) hero . jumpRight ( ) hero . jumpRight ( ) hero . moveUp ( …" at bounding box center [423, 156] width 163 height 173
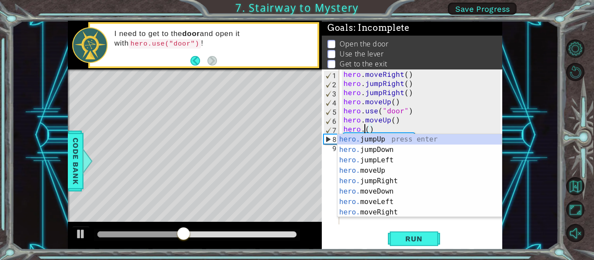
scroll to position [0, 1]
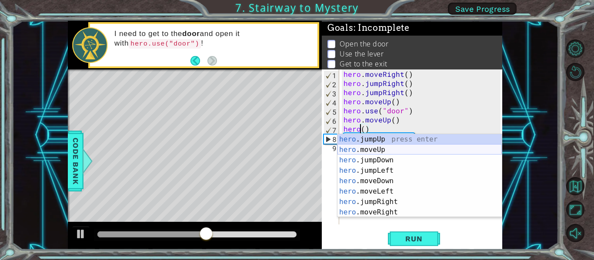
click at [357, 153] on div "hero .jumpUp press enter hero .moveUp press enter hero .jumpDown press enter he…" at bounding box center [419, 186] width 164 height 104
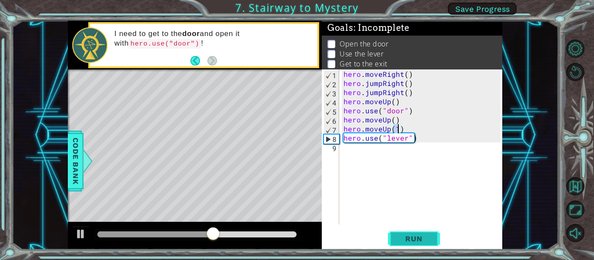
click at [412, 239] on span "Run" at bounding box center [414, 239] width 34 height 9
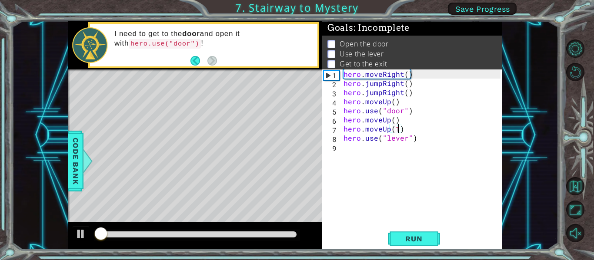
type textarea "hero.moveUp()"
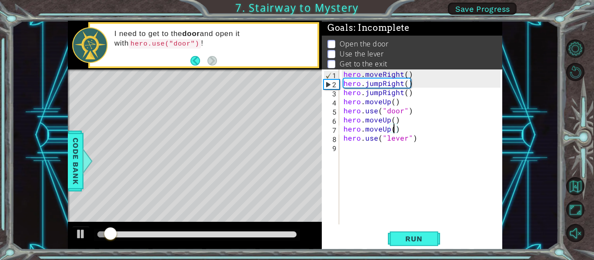
click at [390, 203] on div "hero . moveRight ( ) hero . jumpRight ( ) hero . jumpRight ( ) hero . moveUp ( …" at bounding box center [423, 156] width 163 height 173
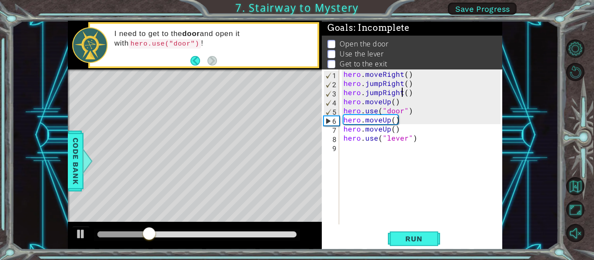
click at [400, 93] on div "hero . moveRight ( ) hero . jumpRight ( ) hero . jumpRight ( ) hero . moveUp ( …" at bounding box center [423, 156] width 163 height 173
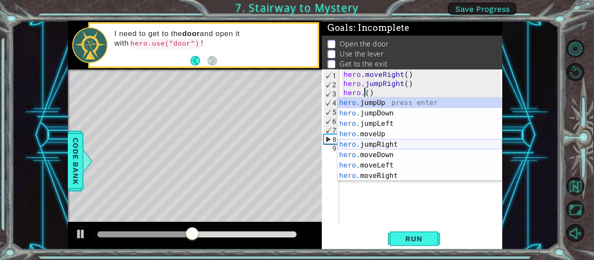
click at [370, 147] on div "hero. jumpUp press enter hero. jumpDown press enter hero. jumpLeft press enter …" at bounding box center [419, 150] width 164 height 104
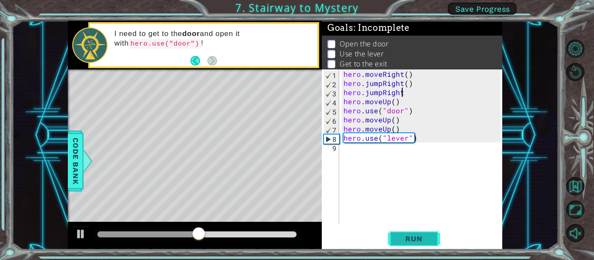
click at [403, 243] on button "Run" at bounding box center [414, 239] width 52 height 18
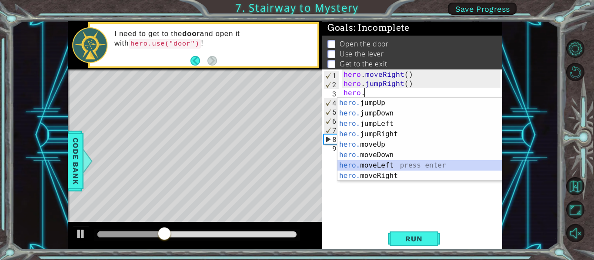
click at [386, 163] on div "hero. jumpUp press enter hero. jumpDown press enter hero. jumpLeft press enter …" at bounding box center [419, 150] width 164 height 104
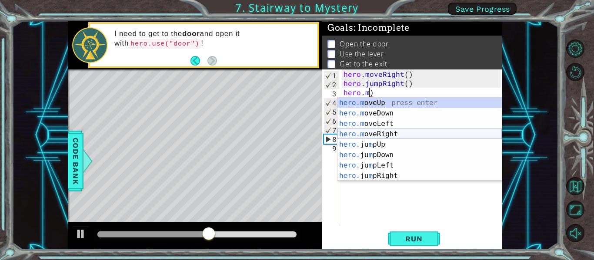
click at [367, 133] on div "hero.m oveUp press enter hero.m oveDown press enter hero.m oveLeft press enter …" at bounding box center [419, 150] width 164 height 104
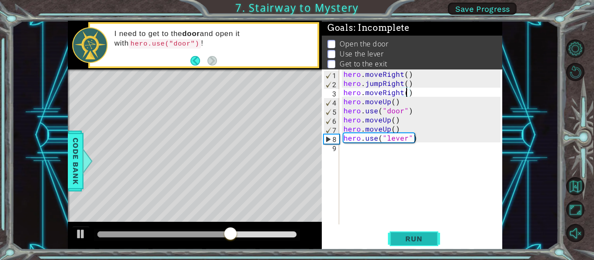
click at [397, 233] on button "Run" at bounding box center [414, 239] width 52 height 18
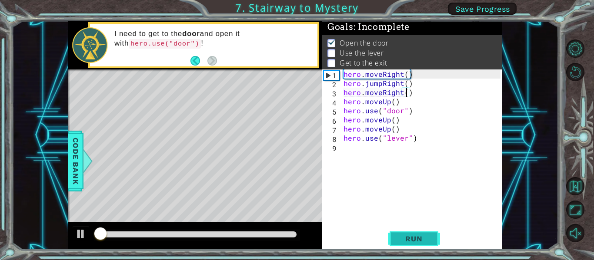
scroll to position [2, 0]
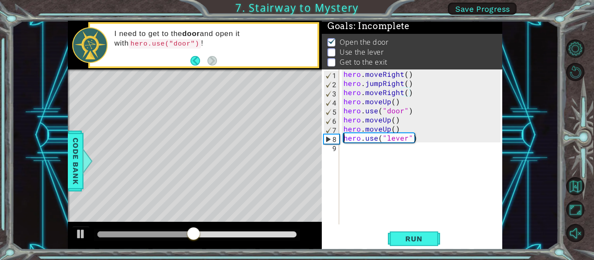
click at [344, 139] on div "hero . moveRight ( ) hero . jumpRight ( ) hero . moveRight ( ) hero . moveUp ( …" at bounding box center [423, 156] width 163 height 173
type textarea "hero.use("lever")"
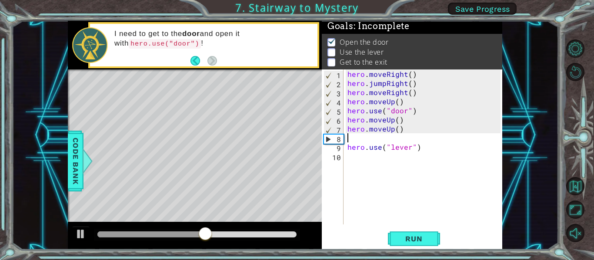
click at [348, 135] on div "hero . moveRight ( ) hero . jumpRight ( ) hero . moveRight ( ) hero . moveUp ( …" at bounding box center [425, 156] width 159 height 173
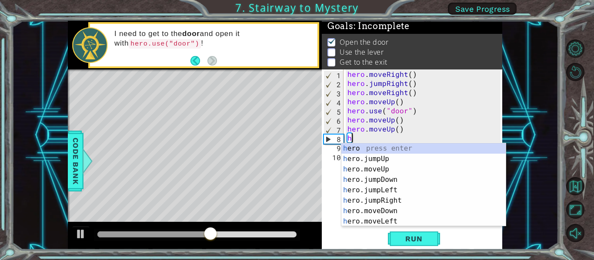
type textarea "h"
click at [374, 200] on div "h ero press enter h ero.jumpUp press enter h ero.moveUp press enter h ero.jumpD…" at bounding box center [423, 195] width 164 height 104
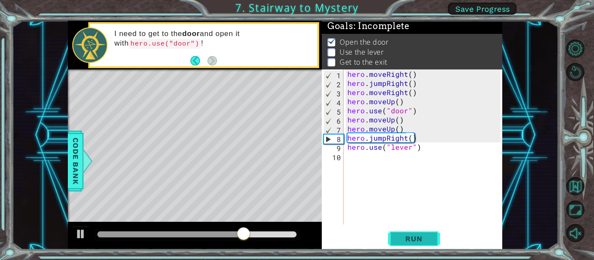
click at [400, 236] on span "Run" at bounding box center [414, 239] width 34 height 9
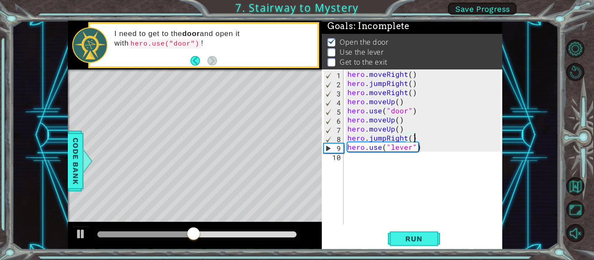
click at [405, 138] on div "hero . moveRight ( ) hero . jumpRight ( ) hero . moveRight ( ) hero . moveUp ( …" at bounding box center [425, 156] width 159 height 173
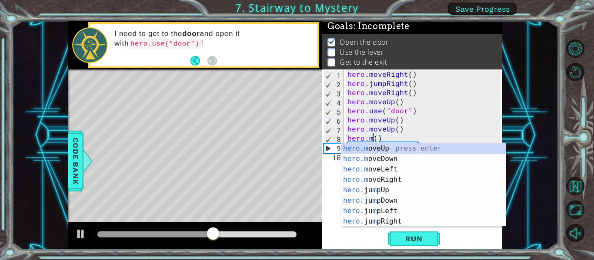
scroll to position [0, 2]
click at [398, 166] on div "hero.m oveUp press enter hero.m oveDown press enter hero.m oveLeft press enter …" at bounding box center [423, 195] width 164 height 104
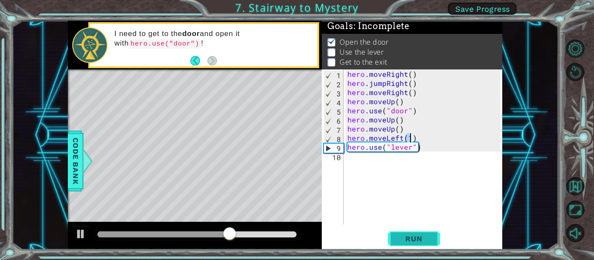
click at [411, 238] on span "Run" at bounding box center [414, 239] width 34 height 9
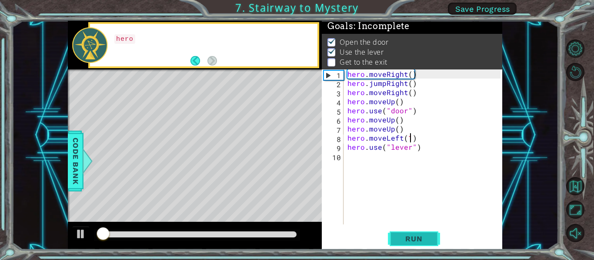
type textarea "hero.moveLeft()"
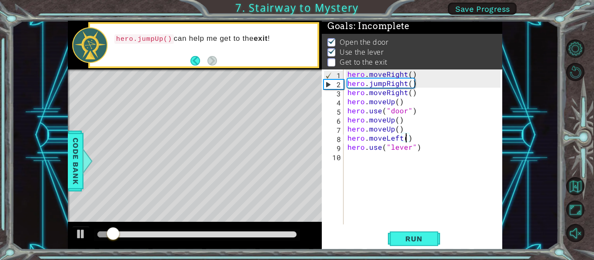
click at [358, 209] on div "hero . moveRight ( ) hero . jumpRight ( ) hero . moveRight ( ) hero . moveUp ( …" at bounding box center [425, 156] width 159 height 173
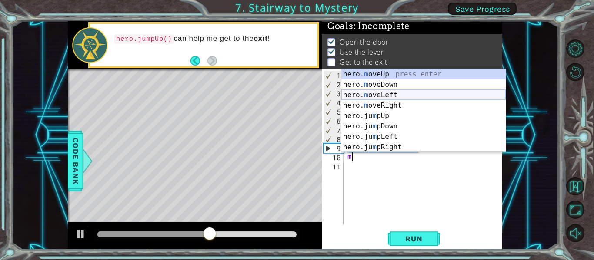
click at [362, 96] on div "hero. m oveUp press enter hero. m oveDown press enter hero. m oveLeft press ent…" at bounding box center [423, 121] width 164 height 104
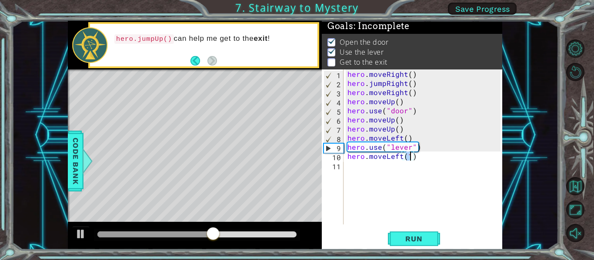
click at [362, 96] on div "hero . moveRight ( ) hero . jumpRight ( ) hero . moveRight ( ) hero . moveUp ( …" at bounding box center [425, 156] width 159 height 173
click at [410, 157] on div "hero . moveRight ( ) hero . jumpRight ( ) hero . moveRight ( ) hero . moveUp ( …" at bounding box center [425, 156] width 159 height 173
type textarea "hero.moveLeft(2)"
type textarea "h"
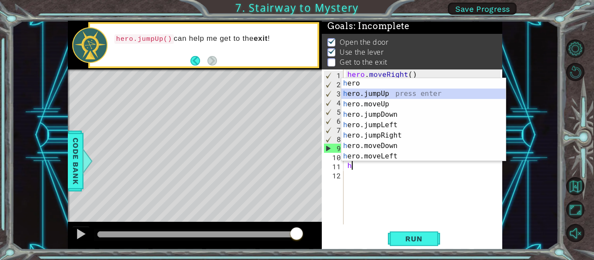
click at [360, 94] on div "h ero press enter h ero.jumpUp press enter h ero.moveUp press enter h ero.jumpD…" at bounding box center [423, 130] width 164 height 104
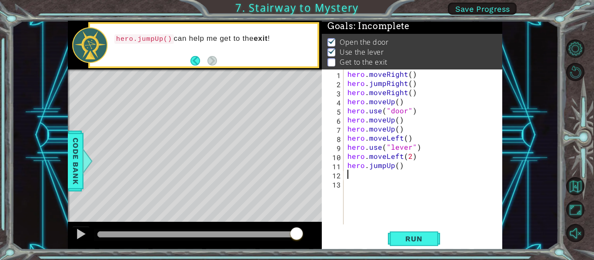
type textarea "h"
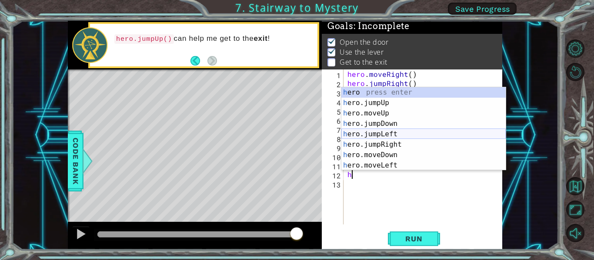
click at [357, 134] on div "h ero press enter h ero.jumpUp press enter h ero.moveUp press enter h ero.jumpD…" at bounding box center [423, 139] width 164 height 104
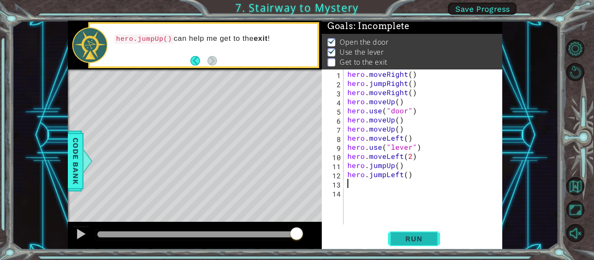
click at [400, 235] on span "Run" at bounding box center [414, 239] width 34 height 9
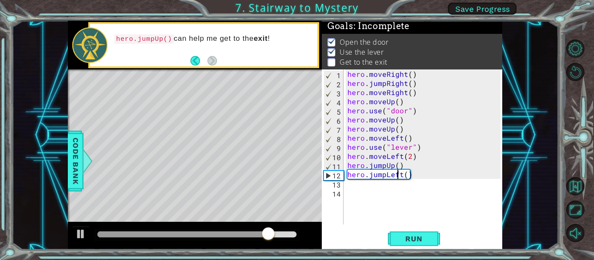
click at [400, 174] on div "hero . moveRight ( ) hero . jumpRight ( ) hero . moveRight ( ) hero . moveUp ( …" at bounding box center [425, 156] width 159 height 173
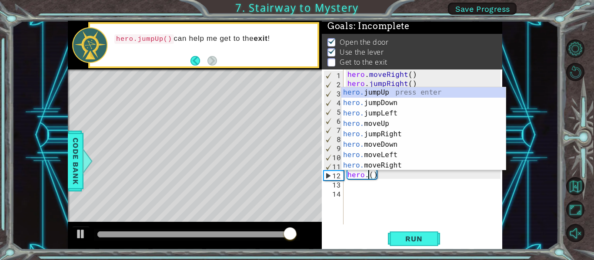
scroll to position [0, 2]
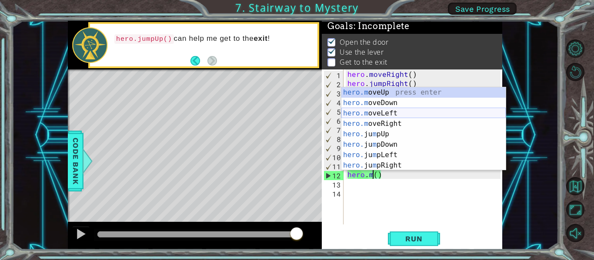
click at [367, 116] on div "hero.m oveUp press enter hero.m oveDown press enter hero.m oveLeft press enter …" at bounding box center [423, 139] width 164 height 104
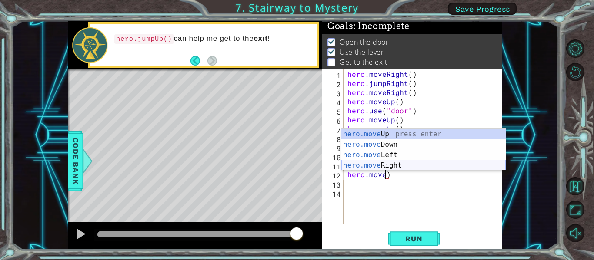
click at [396, 166] on div "hero.move Up press enter hero.move Down press enter hero.move Left press enter …" at bounding box center [423, 160] width 164 height 63
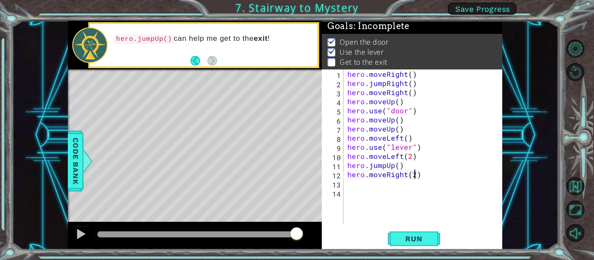
scroll to position [0, 4]
type textarea "hero.moveRight(2)"
click at [407, 243] on button "Run" at bounding box center [414, 239] width 52 height 18
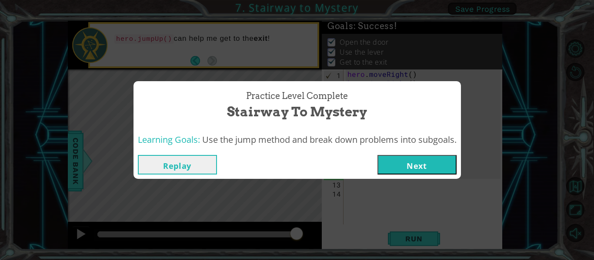
click at [404, 160] on button "Next" at bounding box center [416, 165] width 79 height 20
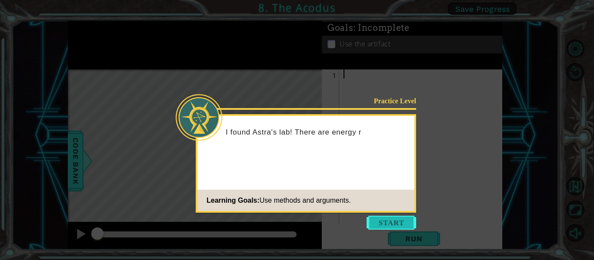
click at [386, 221] on button "Start" at bounding box center [392, 223] width 50 height 14
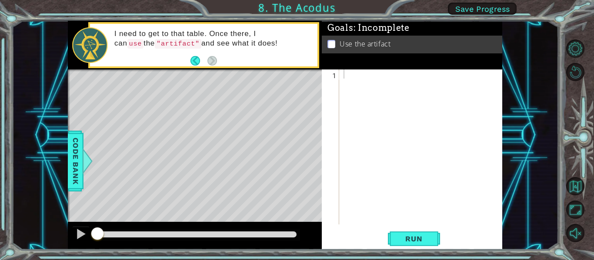
click at [330, 43] on p at bounding box center [331, 44] width 8 height 8
click at [196, 60] on button "Back" at bounding box center [198, 61] width 17 height 10
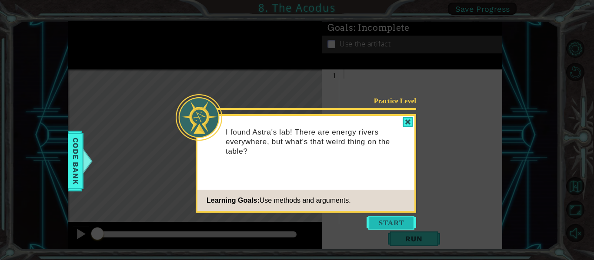
click at [392, 226] on button "Start" at bounding box center [392, 223] width 50 height 14
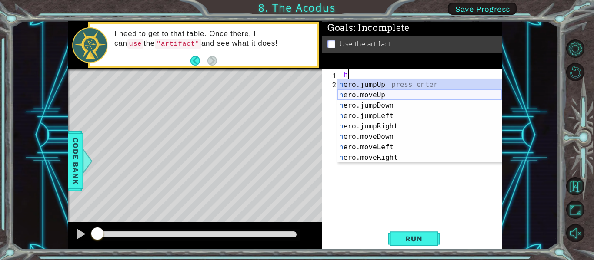
click at [358, 97] on div "h ero.jumpUp press enter h ero.moveUp press enter h ero.jumpDown press enter h …" at bounding box center [419, 132] width 164 height 104
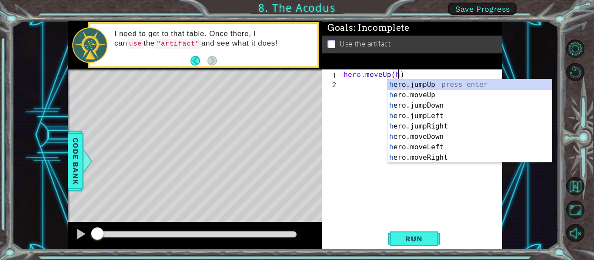
scroll to position [0, 3]
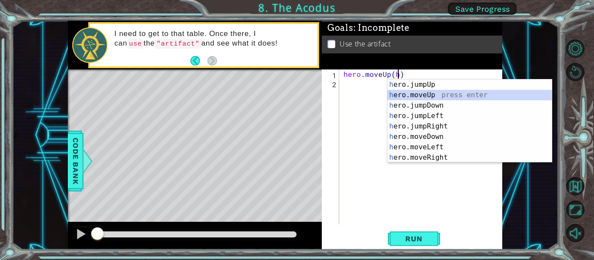
click at [395, 95] on div "h ero.jumpUp press enter h ero.moveUp press enter h ero.jumpDown press enter h …" at bounding box center [469, 132] width 164 height 104
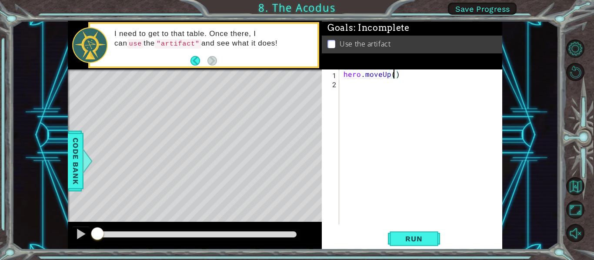
type textarea "hero.moveUp(2)"
click at [358, 93] on div "hero . moveUp ( 2 )" at bounding box center [423, 156] width 163 height 173
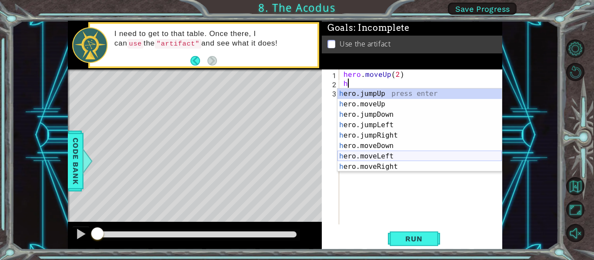
click at [357, 156] on div "h ero.jumpUp press enter h ero.moveUp press enter h ero.jumpDown press enter h …" at bounding box center [419, 141] width 164 height 104
type textarea "hero.moveLeft(1)"
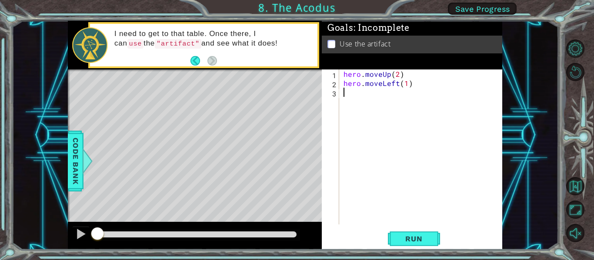
click at [352, 109] on div "hero . moveUp ( 2 ) hero . moveLeft ( 1 )" at bounding box center [423, 156] width 163 height 173
click at [407, 82] on div "hero . moveUp ( 2 ) hero . moveLeft ( 1 )" at bounding box center [423, 156] width 163 height 173
type textarea "hero.moveLeft()"
click at [343, 99] on div "hero . moveUp ( 2 ) hero . moveLeft ( )" at bounding box center [423, 156] width 163 height 173
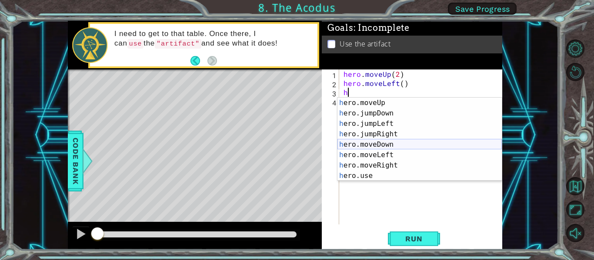
scroll to position [10, 0]
click at [356, 141] on div "h ero.moveUp press enter h ero.jumpDown press enter h ero.jumpLeft press enter …" at bounding box center [419, 150] width 164 height 104
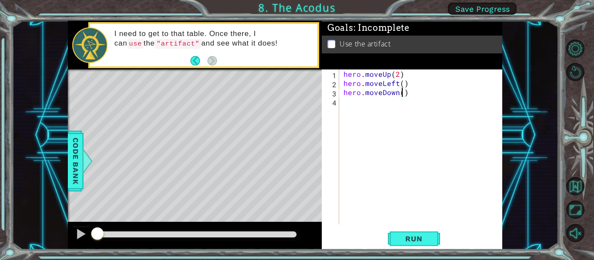
type textarea "hero.moveDown(2)"
click at [350, 107] on div "hero . moveUp ( 2 ) hero . moveLeft ( ) hero . moveDown ( 2 )" at bounding box center [423, 156] width 163 height 173
type textarea "h"
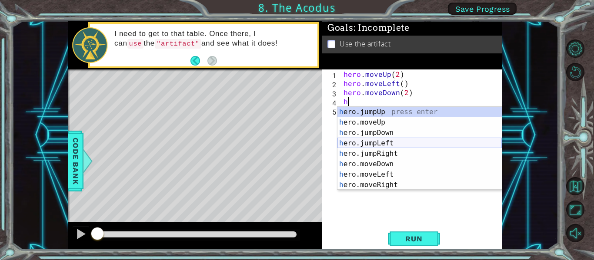
click at [353, 143] on div "h ero.jumpUp press enter h ero.moveUp press enter h ero.jumpDown press enter h …" at bounding box center [419, 159] width 164 height 104
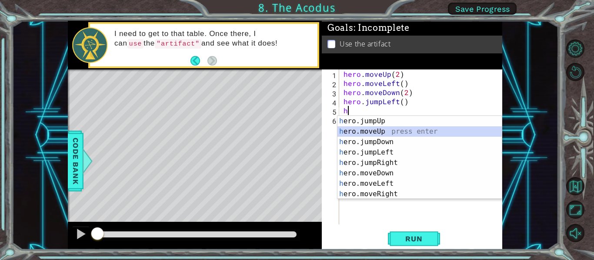
click at [344, 128] on div "h ero.jumpUp press enter h ero.moveUp press enter h ero.jumpDown press enter h …" at bounding box center [419, 168] width 164 height 104
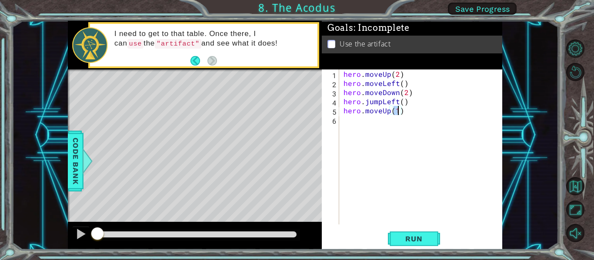
scroll to position [0, 3]
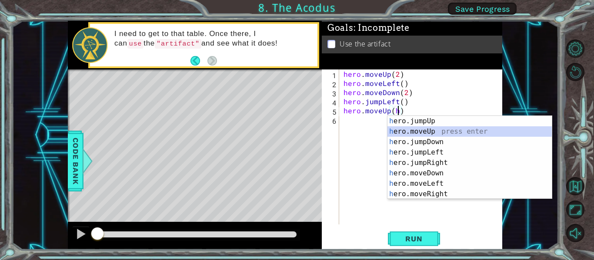
click at [395, 133] on div "h ero.jumpUp press enter h ero.moveUp press enter h ero.jumpDown press enter h …" at bounding box center [469, 168] width 164 height 104
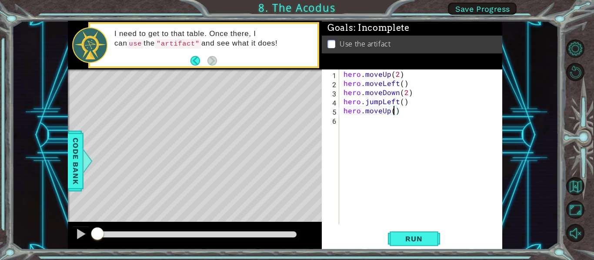
type textarea "hero.moveUp(2)"
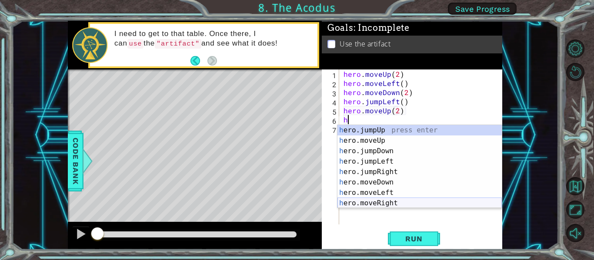
click at [382, 200] on div "h ero.jumpUp press enter h ero.moveUp press enter h ero.jumpDown press enter h …" at bounding box center [419, 177] width 164 height 104
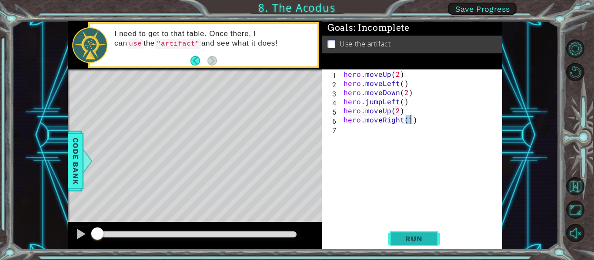
type textarea "hero.moveRight(1)"
click at [407, 239] on span "Run" at bounding box center [414, 239] width 34 height 9
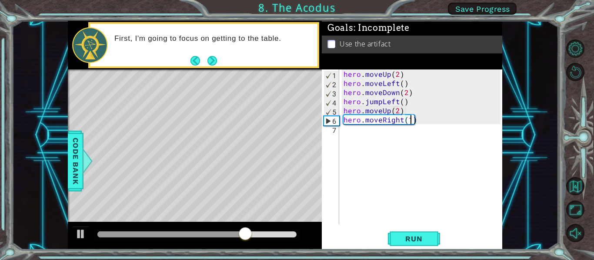
click at [350, 136] on div "hero . moveUp ( 2 ) hero . moveLeft ( ) hero . moveDown ( 2 ) hero . jumpLeft (…" at bounding box center [423, 156] width 163 height 173
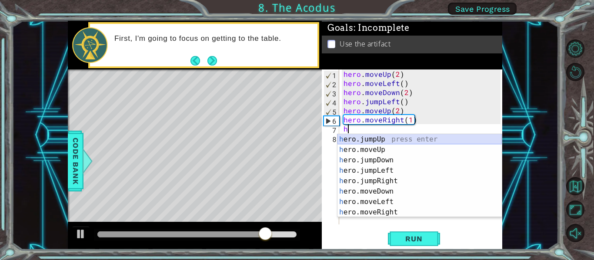
scroll to position [21, 0]
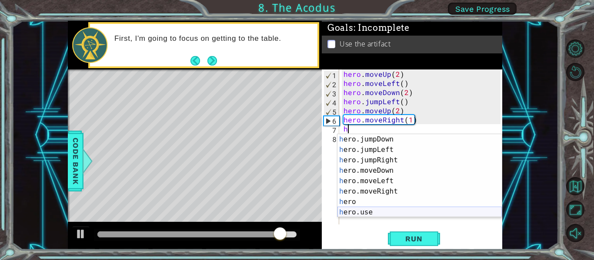
click at [358, 210] on div "h ero.jumpDown press enter h ero.jumpLeft press enter h ero.jumpRight press ent…" at bounding box center [419, 186] width 164 height 104
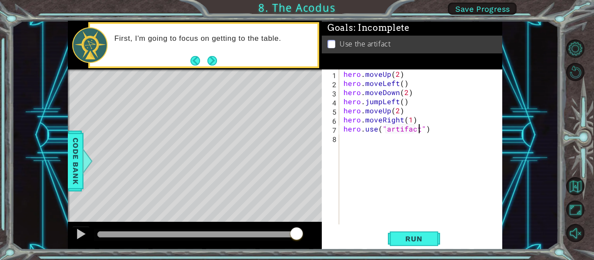
scroll to position [0, 5]
type textarea "hero.use("artifact")"
click at [402, 240] on span "Run" at bounding box center [414, 239] width 34 height 9
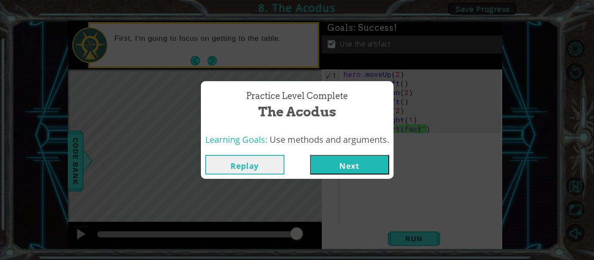
click at [348, 163] on button "Next" at bounding box center [349, 165] width 79 height 20
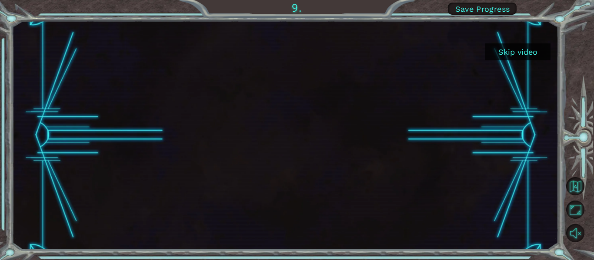
click at [348, 163] on div "Skip video" at bounding box center [285, 135] width 547 height 229
click at [508, 57] on button "Skip video" at bounding box center [517, 51] width 65 height 17
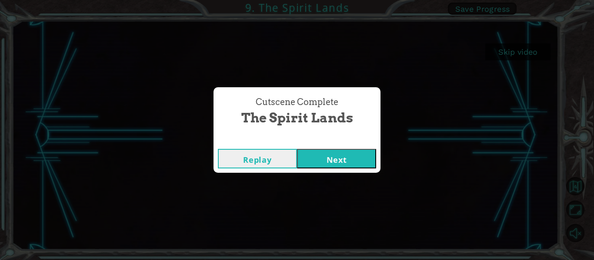
click at [312, 163] on button "Next" at bounding box center [336, 159] width 79 height 20
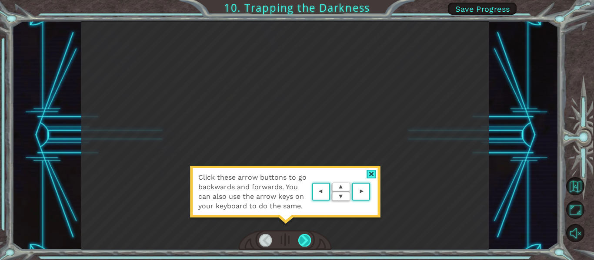
click at [299, 238] on div at bounding box center [304, 240] width 13 height 12
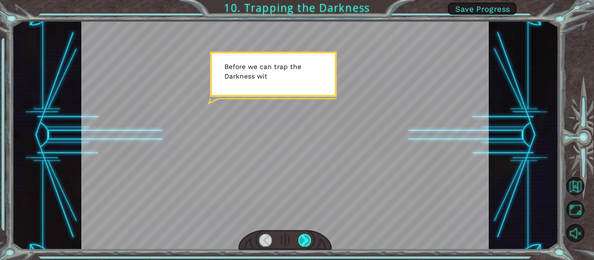
click at [299, 238] on div at bounding box center [304, 240] width 13 height 12
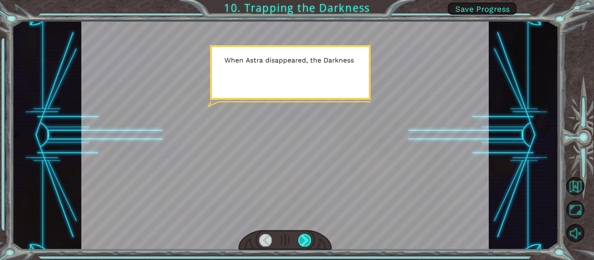
click at [299, 238] on div at bounding box center [304, 240] width 13 height 12
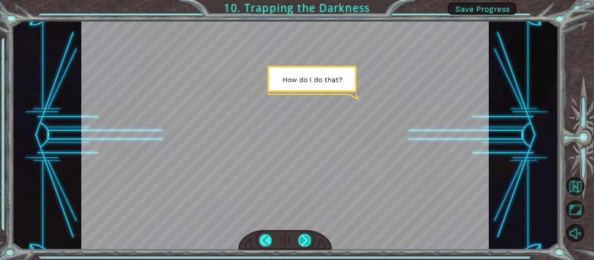
click at [299, 238] on div at bounding box center [304, 240] width 13 height 12
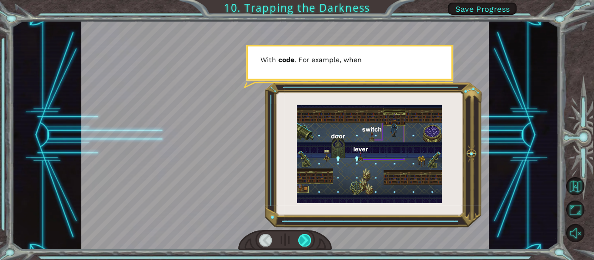
click at [299, 238] on div at bounding box center [304, 240] width 13 height 12
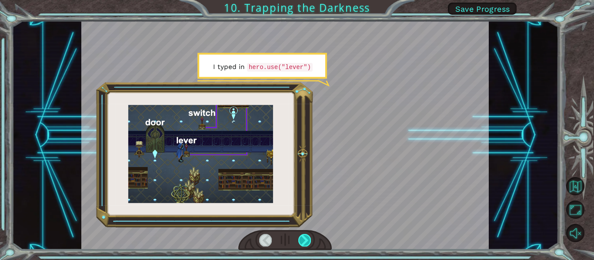
click at [299, 238] on div at bounding box center [304, 240] width 13 height 12
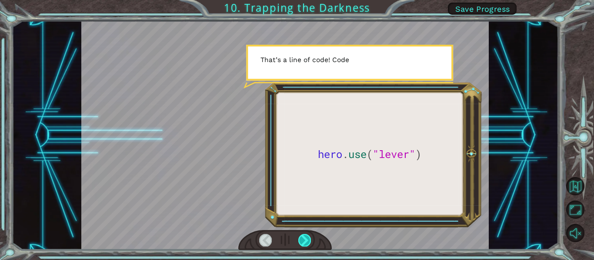
click at [299, 238] on div at bounding box center [304, 240] width 13 height 12
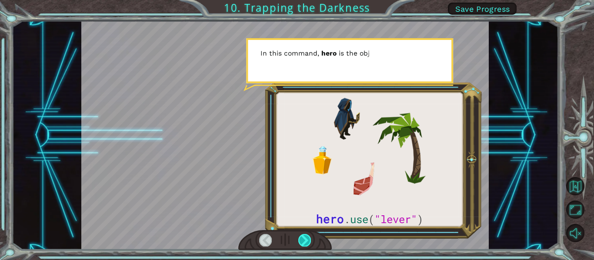
click at [299, 238] on div at bounding box center [304, 240] width 13 height 12
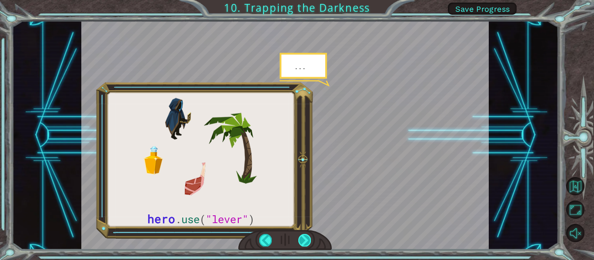
click at [299, 238] on div at bounding box center [304, 240] width 13 height 12
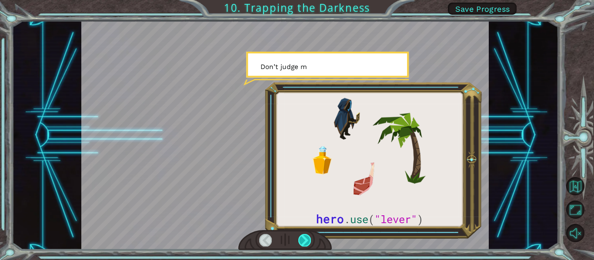
click at [299, 238] on div at bounding box center [304, 240] width 13 height 12
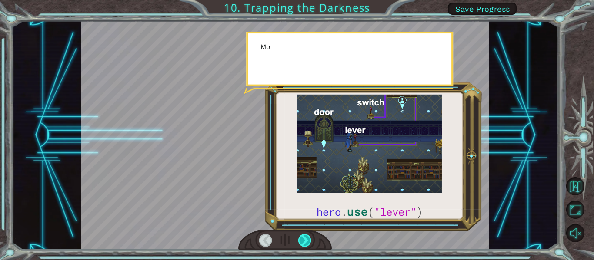
click at [299, 238] on div at bounding box center [304, 240] width 13 height 12
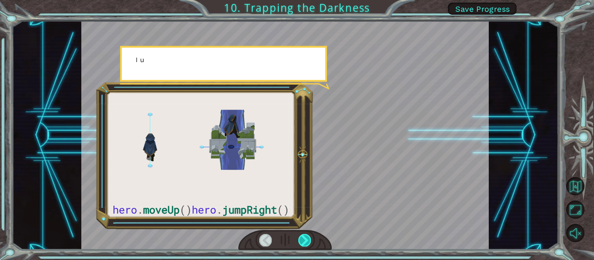
click at [299, 238] on div at bounding box center [304, 240] width 13 height 12
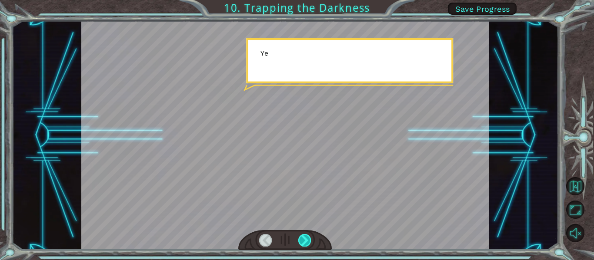
click at [299, 238] on div at bounding box center [304, 240] width 13 height 12
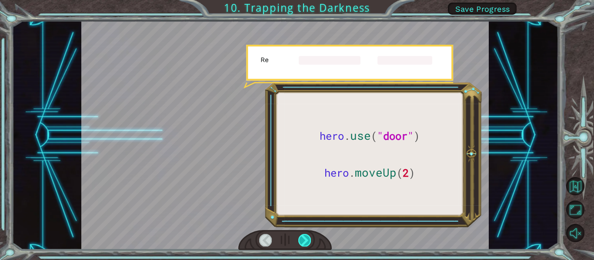
click at [299, 238] on div at bounding box center [304, 240] width 13 height 12
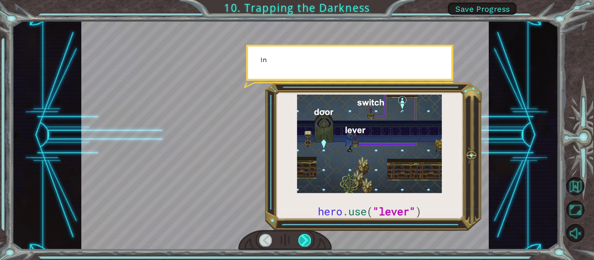
click at [299, 238] on div at bounding box center [304, 240] width 13 height 12
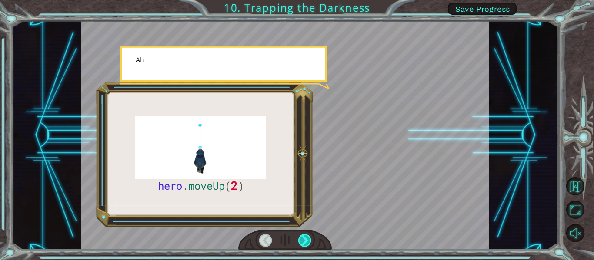
click at [299, 238] on div at bounding box center [304, 240] width 13 height 12
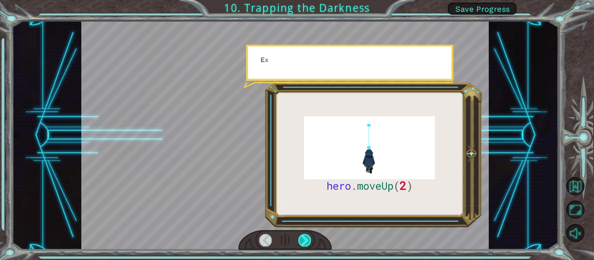
click at [299, 238] on div at bounding box center [304, 240] width 13 height 12
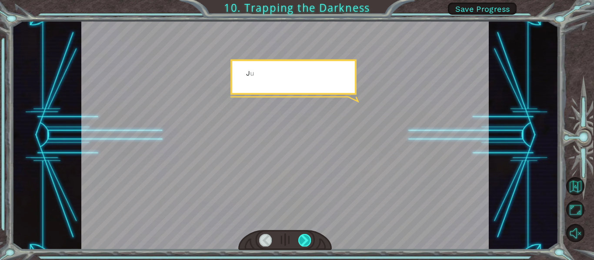
click at [299, 238] on div at bounding box center [304, 240] width 13 height 12
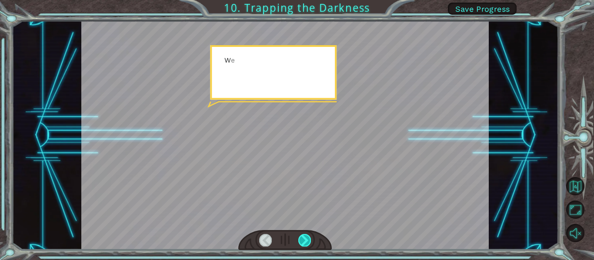
click at [299, 238] on div at bounding box center [304, 240] width 13 height 12
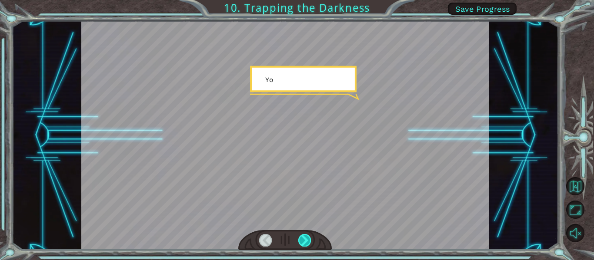
click at [299, 238] on div at bounding box center [304, 240] width 13 height 12
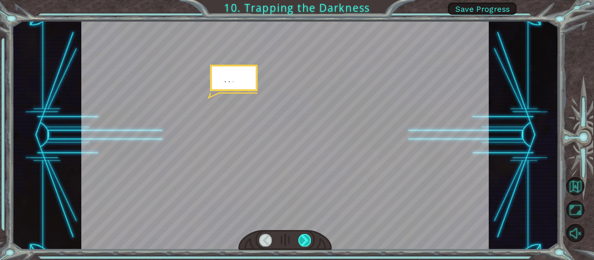
click at [299, 238] on div at bounding box center [304, 240] width 13 height 12
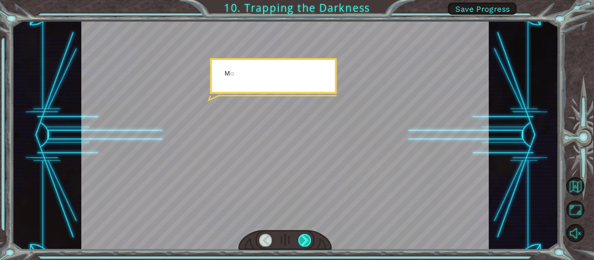
click at [299, 238] on div at bounding box center [304, 240] width 13 height 12
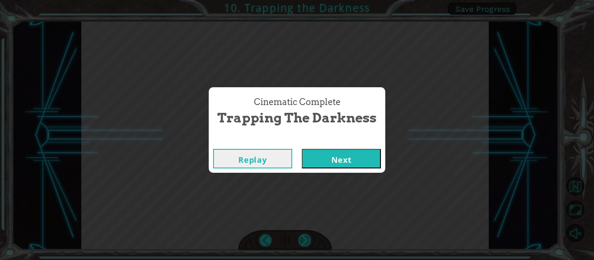
click at [299, 238] on div "Cinematic Complete Trapping the Darkness Replay Next" at bounding box center [297, 130] width 594 height 260
click at [325, 160] on button "Next" at bounding box center [341, 159] width 79 height 20
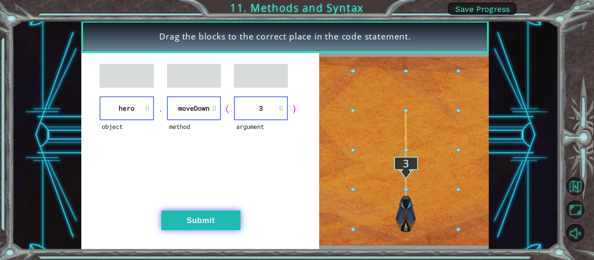
click at [188, 212] on button "Submit" at bounding box center [200, 221] width 79 height 20
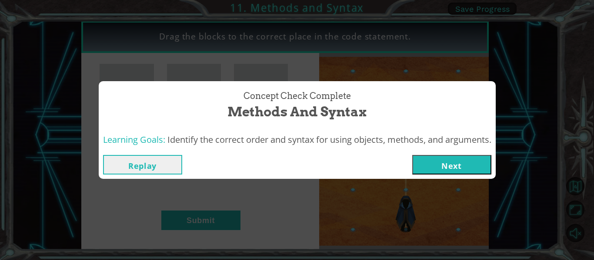
click at [445, 171] on button "Next" at bounding box center [451, 165] width 79 height 20
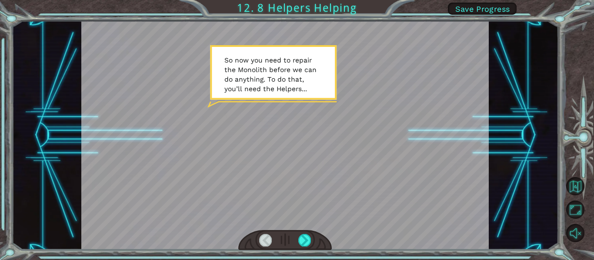
click at [300, 248] on div at bounding box center [285, 240] width 94 height 20
click at [303, 243] on div at bounding box center [304, 240] width 13 height 12
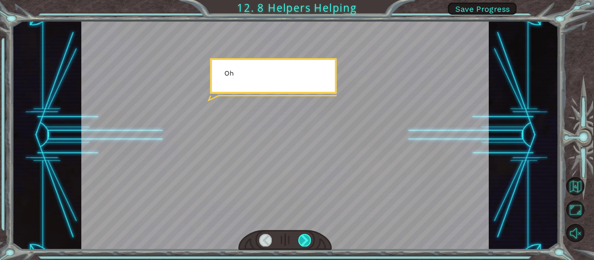
click at [303, 243] on div at bounding box center [304, 240] width 13 height 12
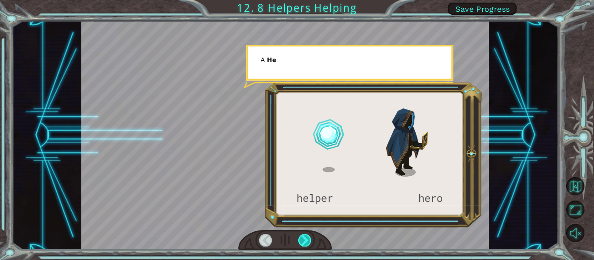
click at [303, 243] on div at bounding box center [304, 240] width 13 height 12
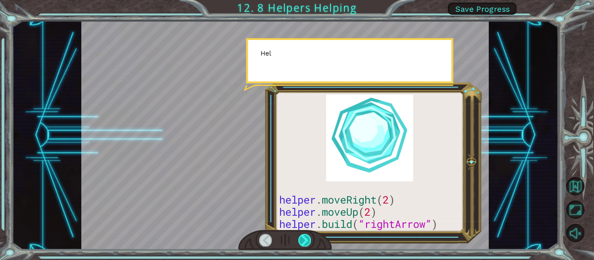
click at [303, 243] on div at bounding box center [304, 240] width 13 height 12
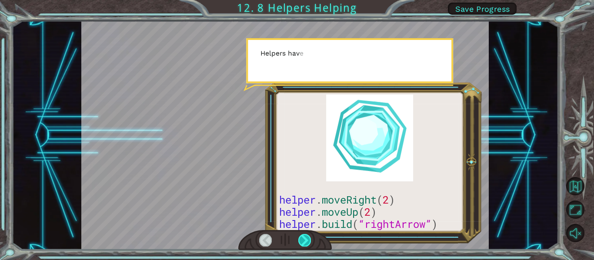
click at [303, 243] on div at bounding box center [304, 240] width 13 height 12
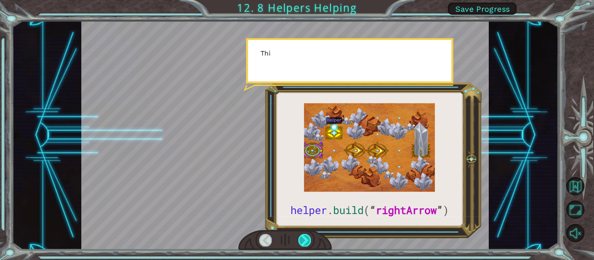
click at [303, 243] on div at bounding box center [304, 240] width 13 height 12
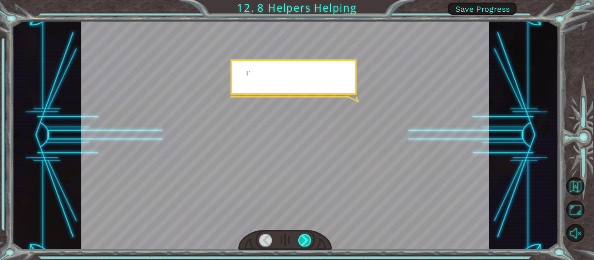
click at [303, 243] on div at bounding box center [304, 240] width 13 height 12
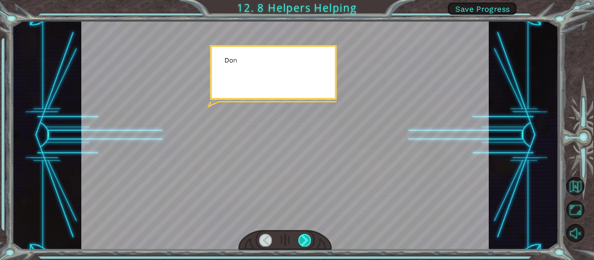
click at [303, 243] on div at bounding box center [304, 240] width 13 height 12
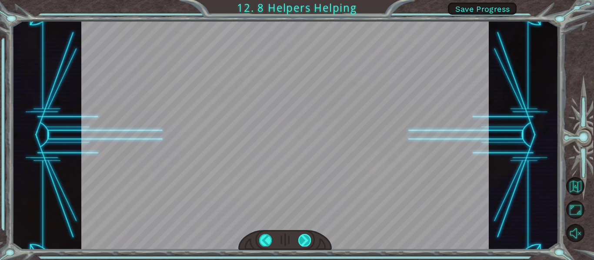
click at [303, 243] on div at bounding box center [304, 240] width 13 height 12
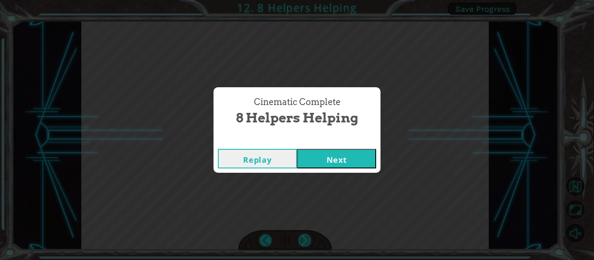
click at [303, 243] on div "Cinematic Complete 8 Helpers Helping Replay Next" at bounding box center [297, 130] width 594 height 260
click at [349, 164] on button "Next" at bounding box center [336, 159] width 79 height 20
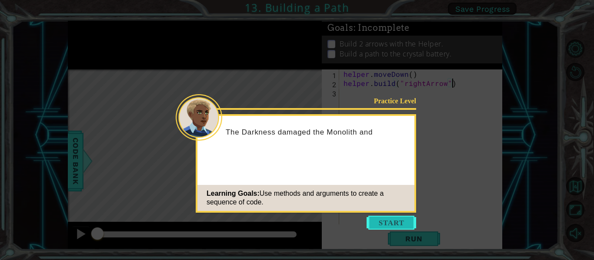
click at [379, 220] on button "Start" at bounding box center [392, 223] width 50 height 14
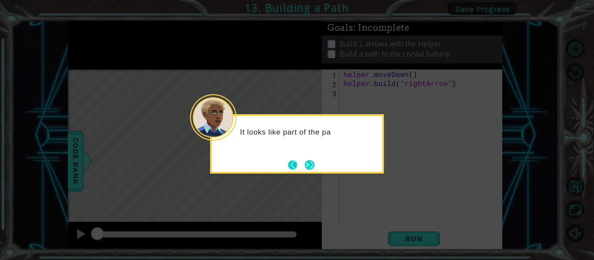
click at [300, 167] on button "Back" at bounding box center [296, 165] width 17 height 10
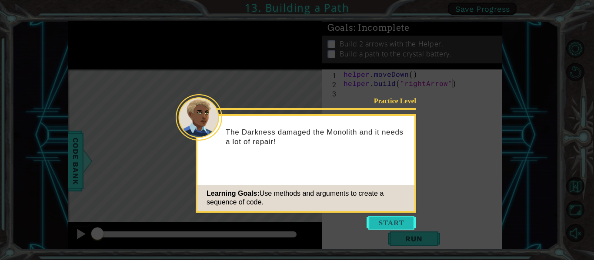
click at [383, 225] on button "Start" at bounding box center [392, 223] width 50 height 14
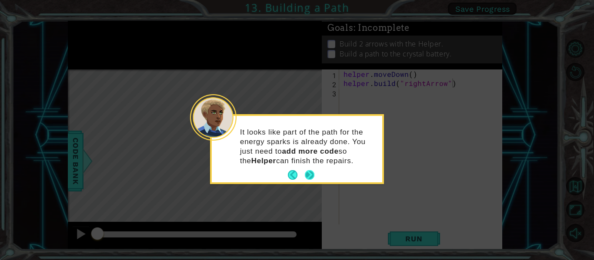
click at [315, 170] on button "Next" at bounding box center [310, 175] width 14 height 14
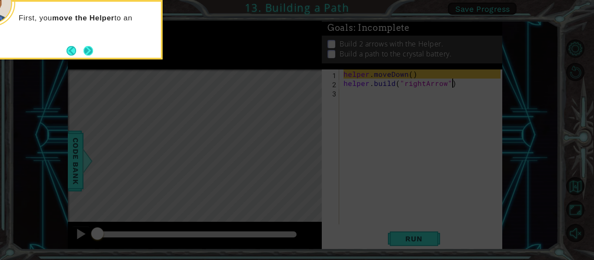
click at [87, 53] on button "Next" at bounding box center [88, 50] width 15 height 15
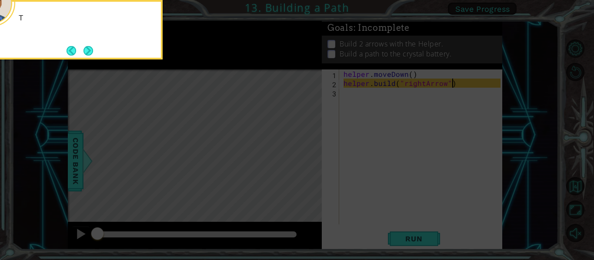
click at [87, 53] on button "Next" at bounding box center [87, 50] width 15 height 15
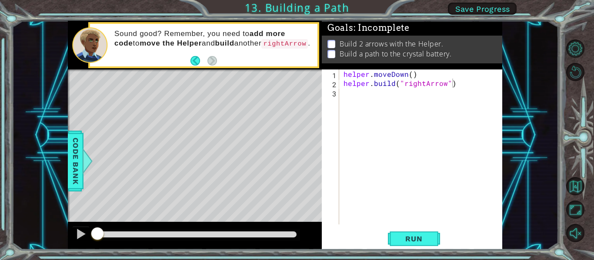
click at [476, 7] on span "Save Progress" at bounding box center [482, 8] width 55 height 9
